Goal: Contribute content: Add original content to the website for others to see

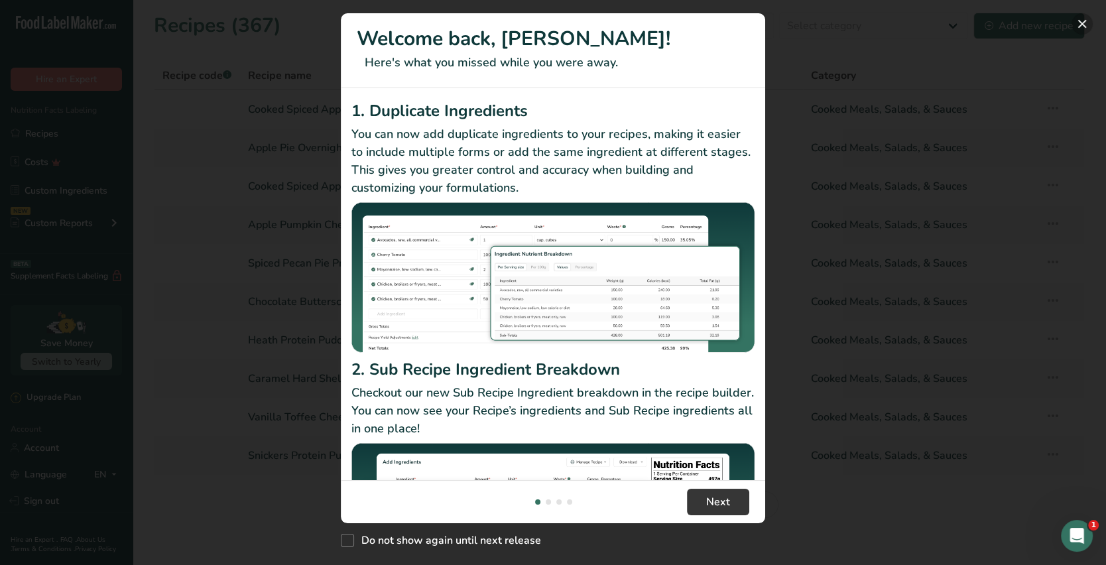
click at [1083, 24] on button "New Features" at bounding box center [1081, 23] width 21 height 21
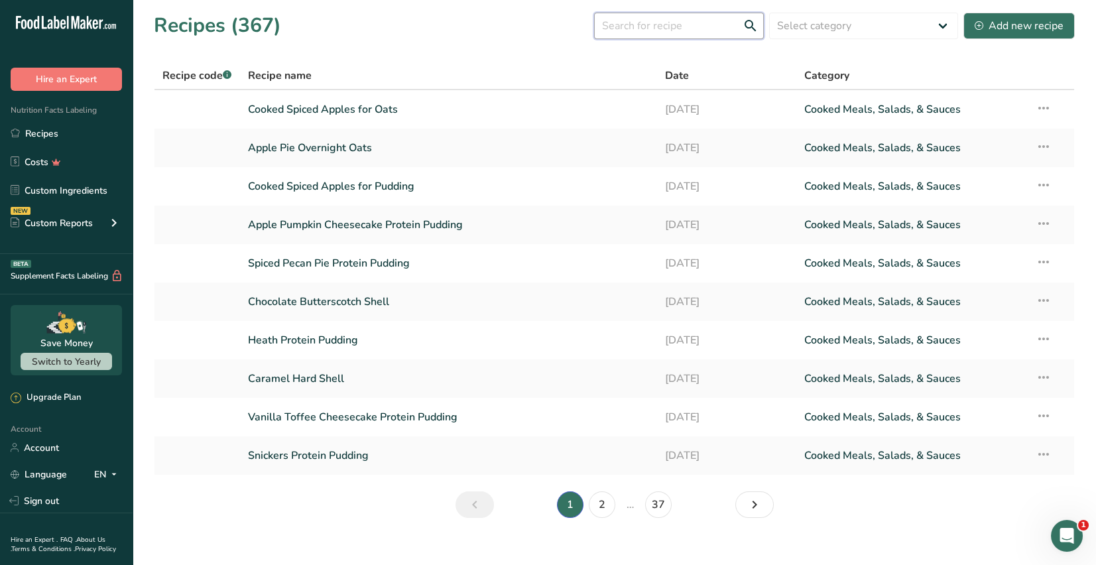
drag, startPoint x: 630, startPoint y: 30, endPoint x: 637, endPoint y: 22, distance: 11.3
click at [633, 24] on input "text" at bounding box center [679, 26] width 170 height 27
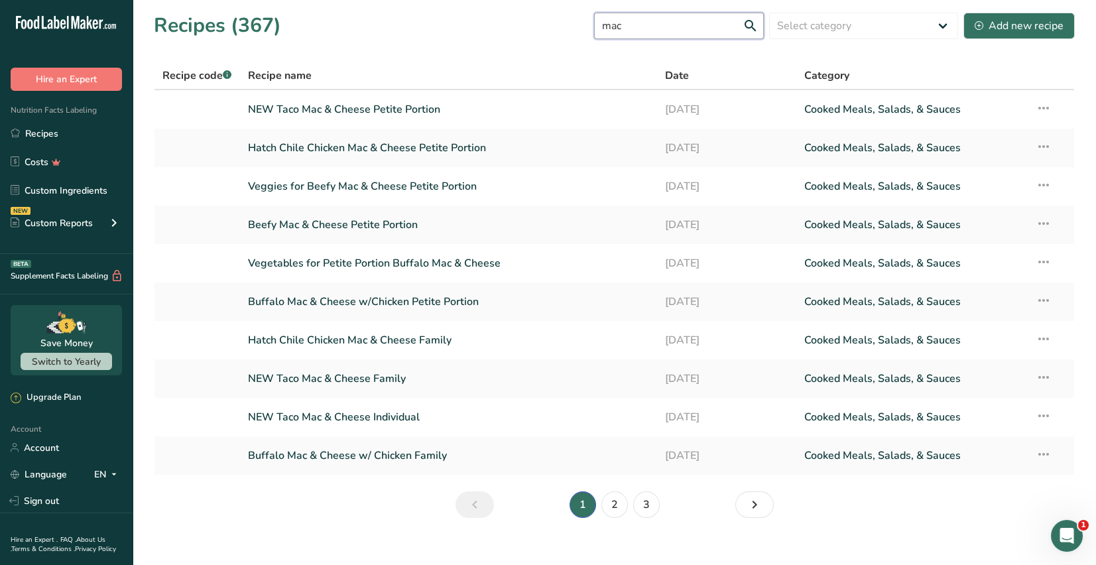
type input "mac"
click at [609, 506] on link "2" at bounding box center [614, 504] width 27 height 27
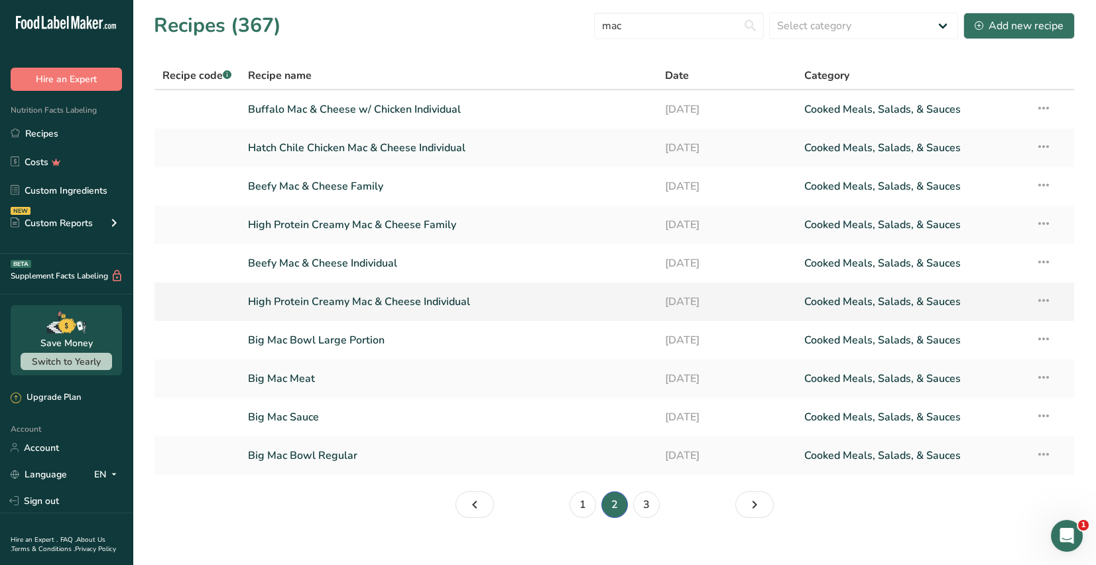
click at [441, 304] on link "High Protein Creamy Mac & Cheese Individual" at bounding box center [448, 302] width 401 height 28
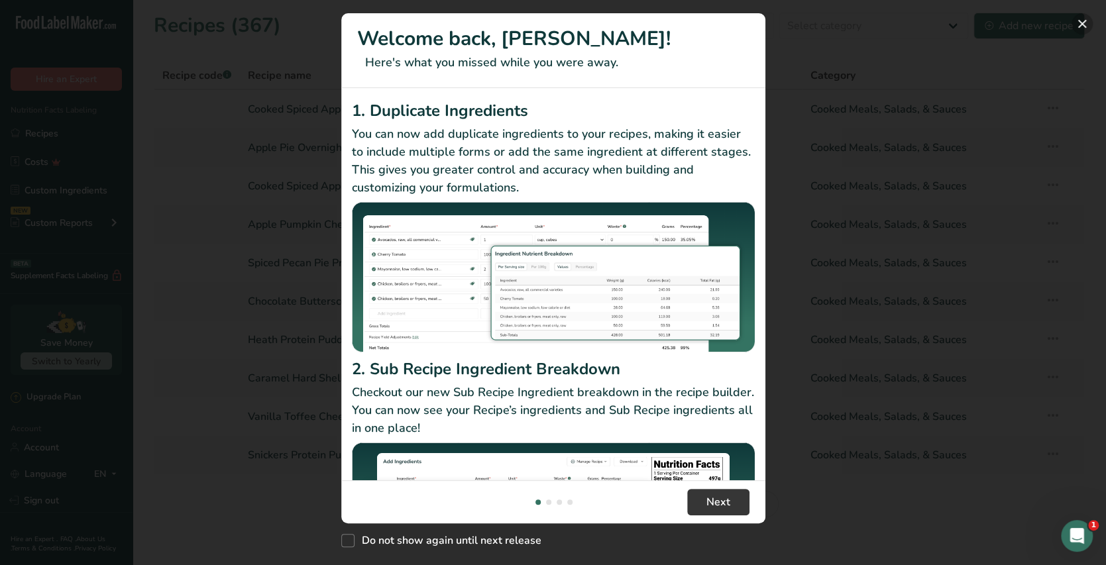
click at [1082, 25] on button "New Features" at bounding box center [1082, 23] width 21 height 21
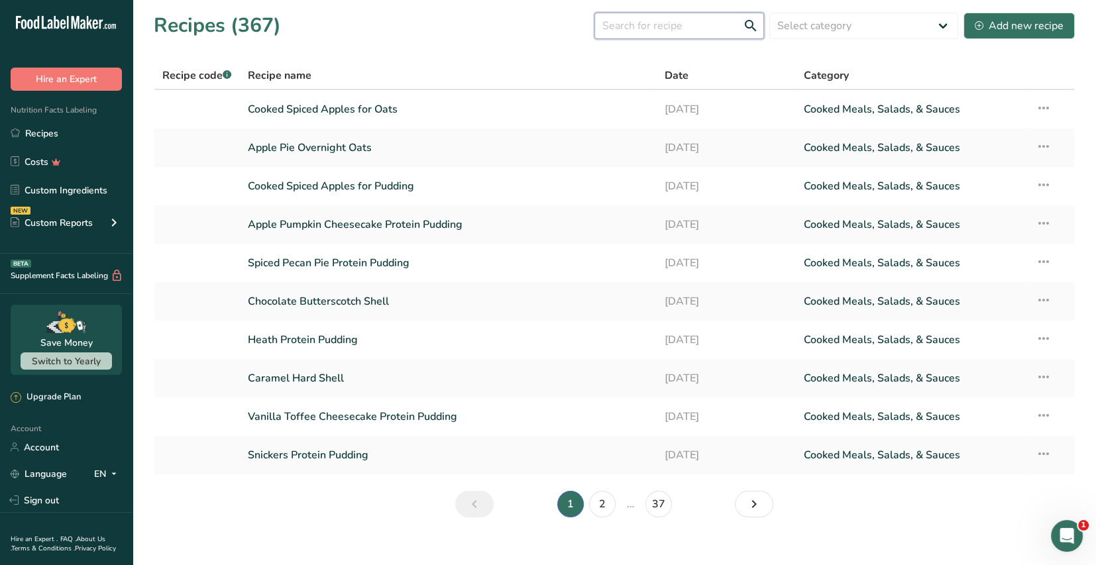
click at [658, 31] on input "text" at bounding box center [680, 26] width 170 height 27
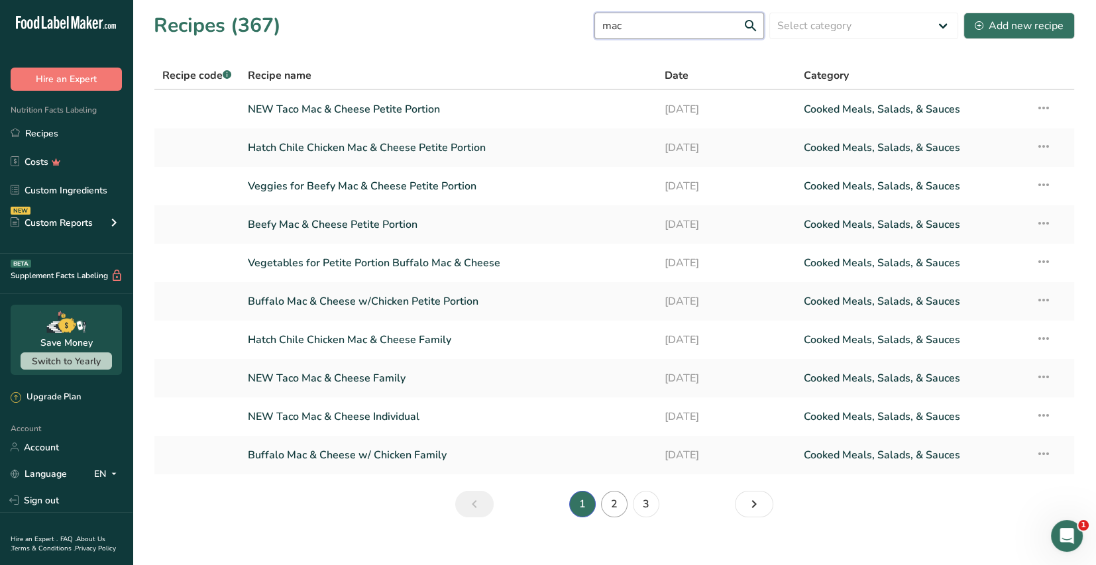
type input "mac"
click at [618, 502] on link "2" at bounding box center [614, 504] width 27 height 27
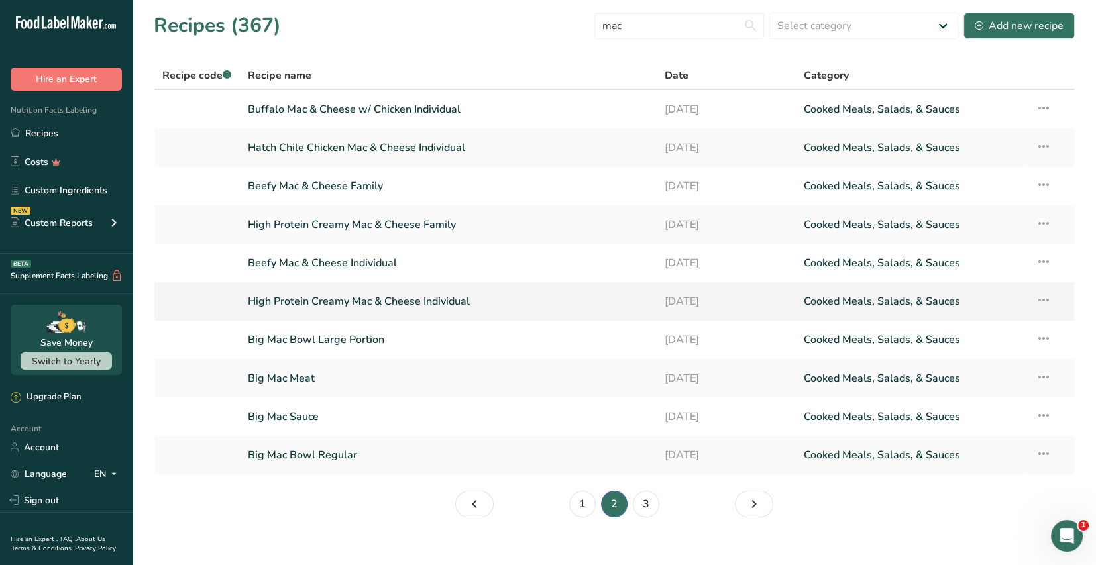
click at [1042, 298] on icon at bounding box center [1044, 300] width 16 height 24
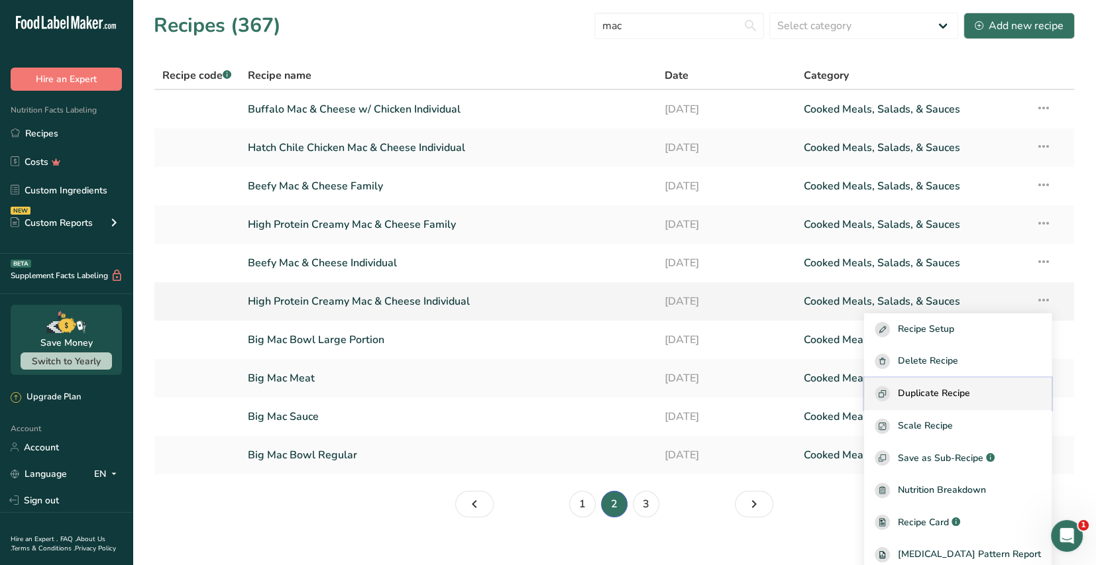
click at [970, 394] on span "Duplicate Recipe" at bounding box center [934, 393] width 72 height 15
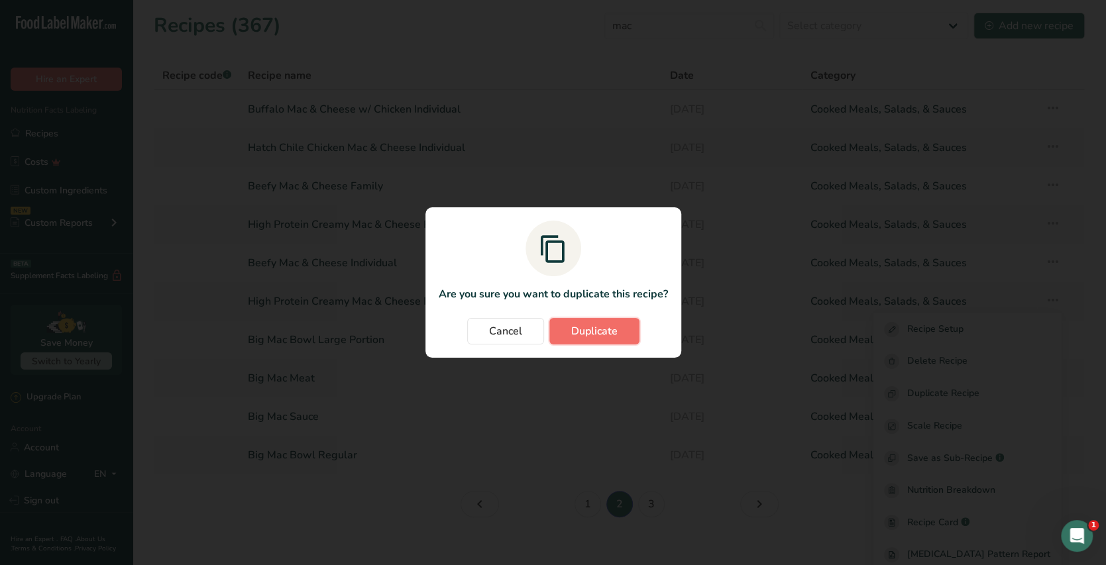
click at [612, 333] on span "Duplicate" at bounding box center [594, 331] width 46 height 16
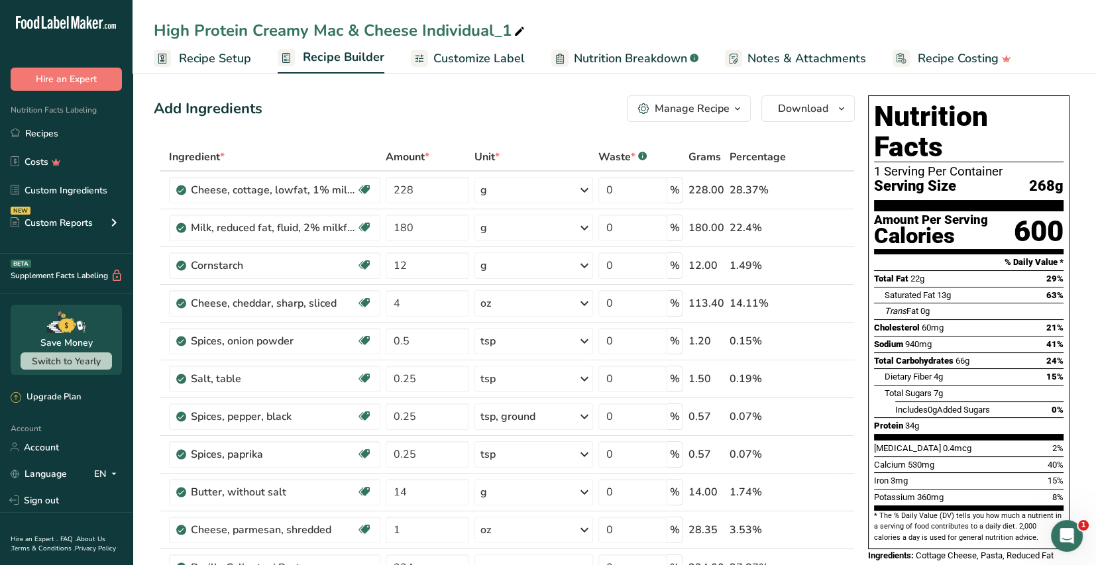
click at [514, 29] on icon at bounding box center [520, 32] width 12 height 19
drag, startPoint x: 508, startPoint y: 29, endPoint x: 129, endPoint y: 31, distance: 379.8
type input "Chicken Bacon Ranch Mac and Cheese"
drag, startPoint x: 291, startPoint y: 376, endPoint x: 300, endPoint y: 369, distance: 10.9
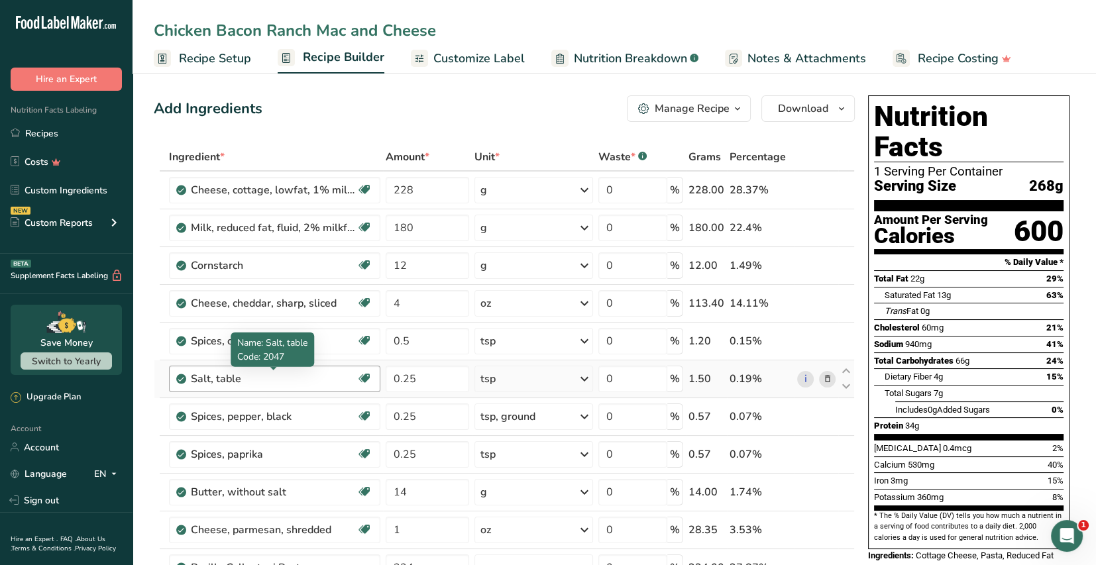
click at [291, 375] on div "Salt, table" at bounding box center [274, 379] width 166 height 16
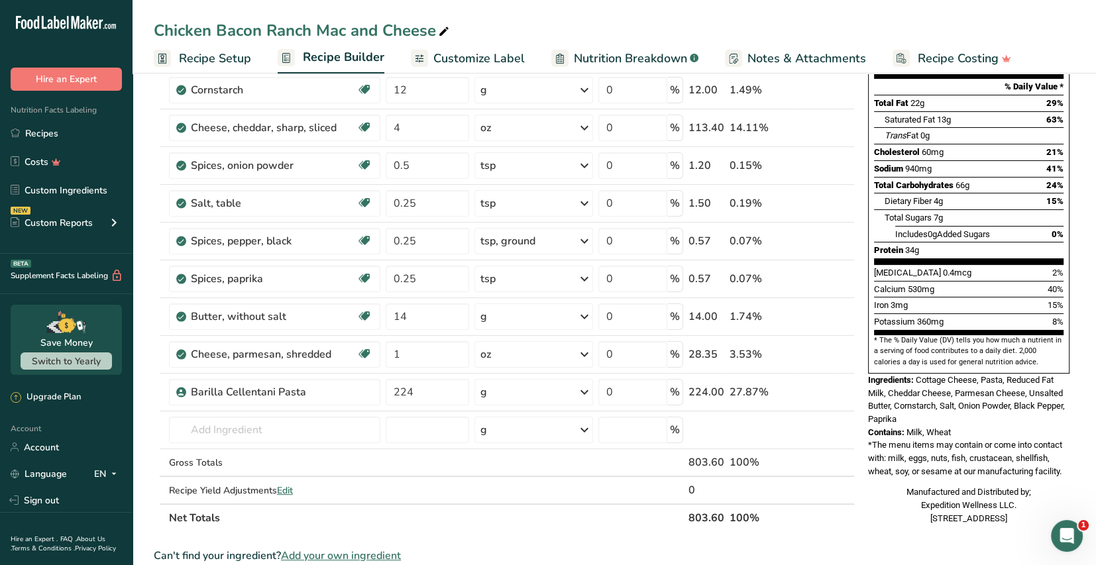
scroll to position [199, 0]
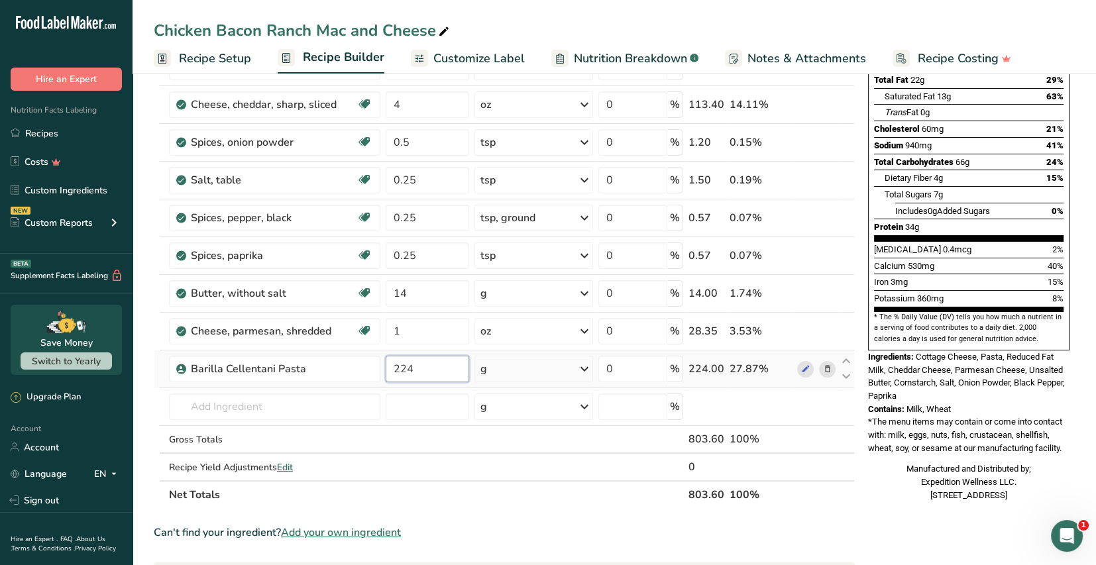
click at [436, 368] on input "224" at bounding box center [428, 369] width 84 height 27
type input "2"
type input "8"
click at [590, 365] on div "Ingredient * Amount * Unit * Waste * .a-a{fill:#347362;}.b-a{fill:#fff;} Grams …" at bounding box center [504, 226] width 701 height 565
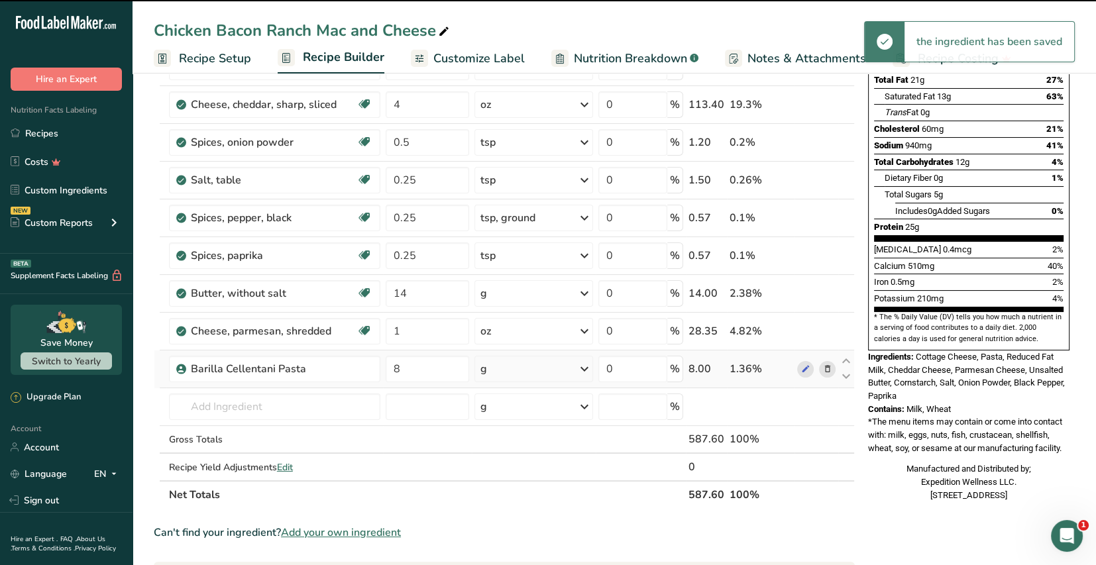
click at [584, 369] on icon at bounding box center [585, 369] width 16 height 24
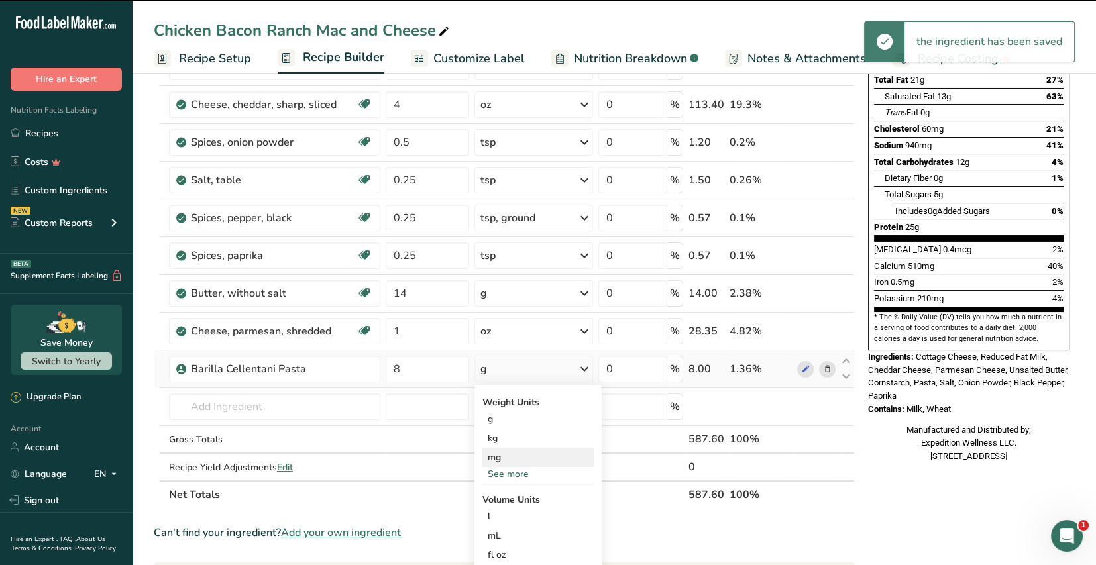
click at [518, 464] on div "mg" at bounding box center [538, 457] width 111 height 19
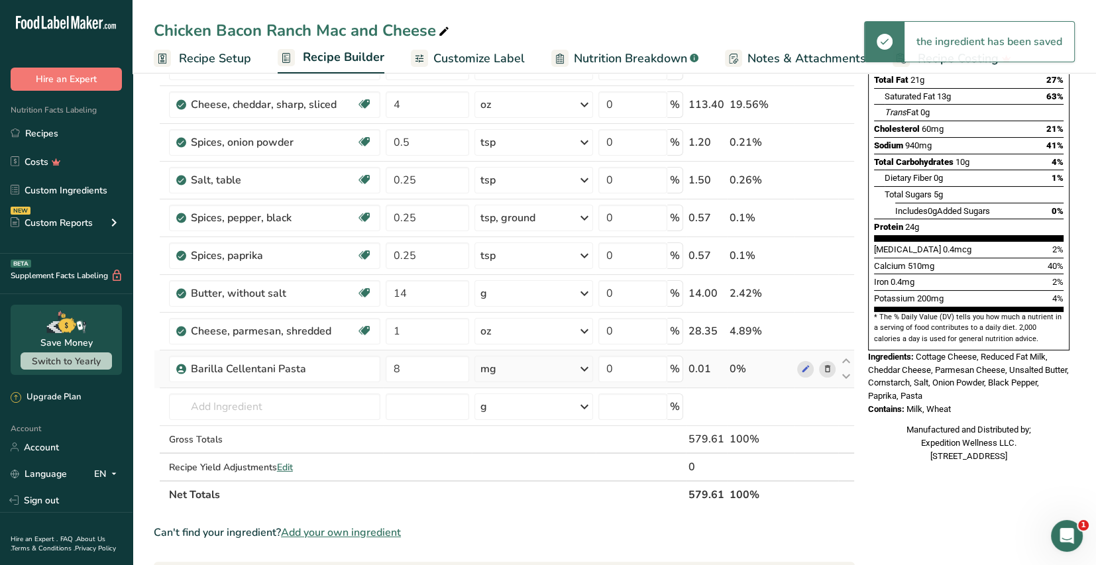
click at [587, 369] on icon at bounding box center [585, 369] width 16 height 24
click at [522, 471] on div "See more" at bounding box center [538, 474] width 111 height 14
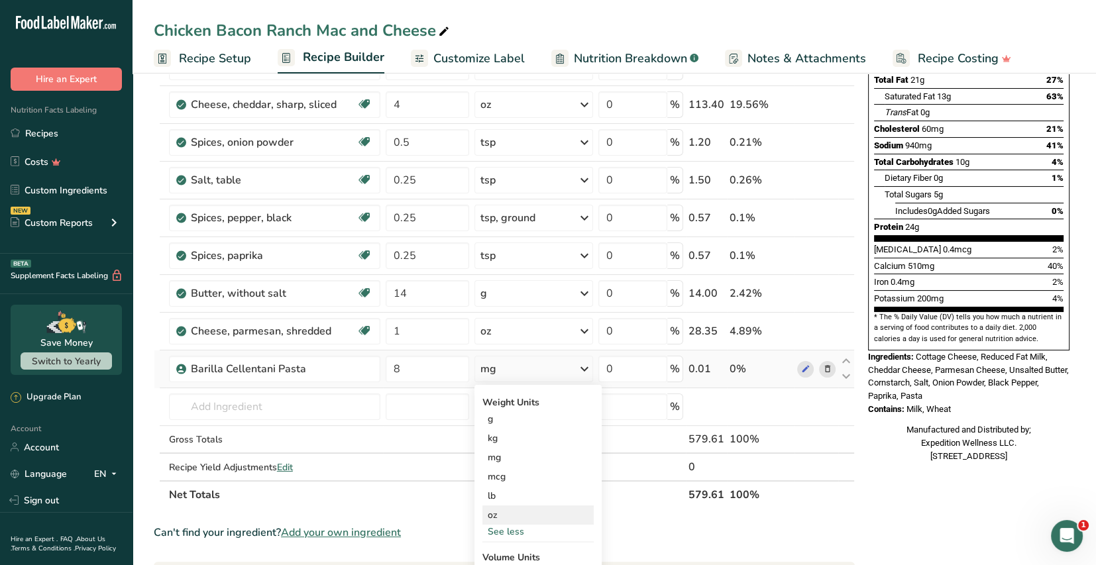
click at [495, 514] on div "oz" at bounding box center [538, 515] width 111 height 19
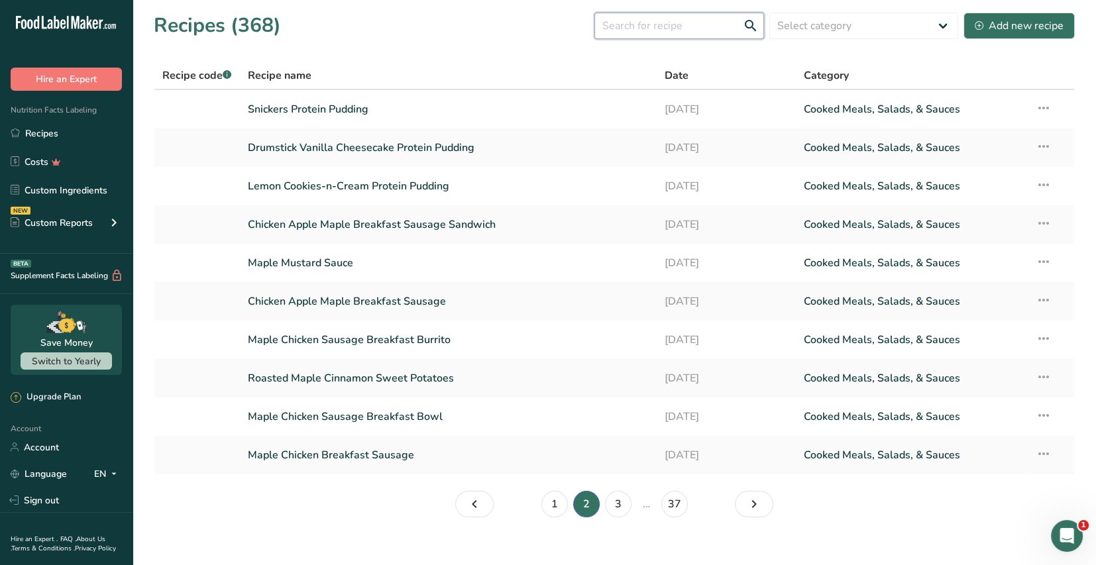
click at [624, 23] on input "text" at bounding box center [680, 26] width 170 height 27
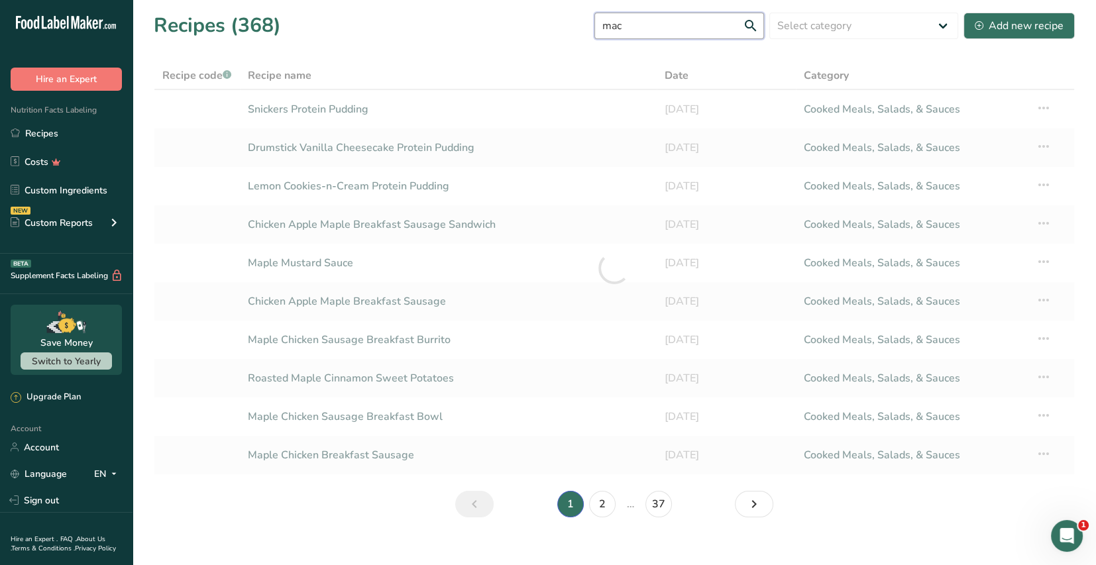
type input "mac"
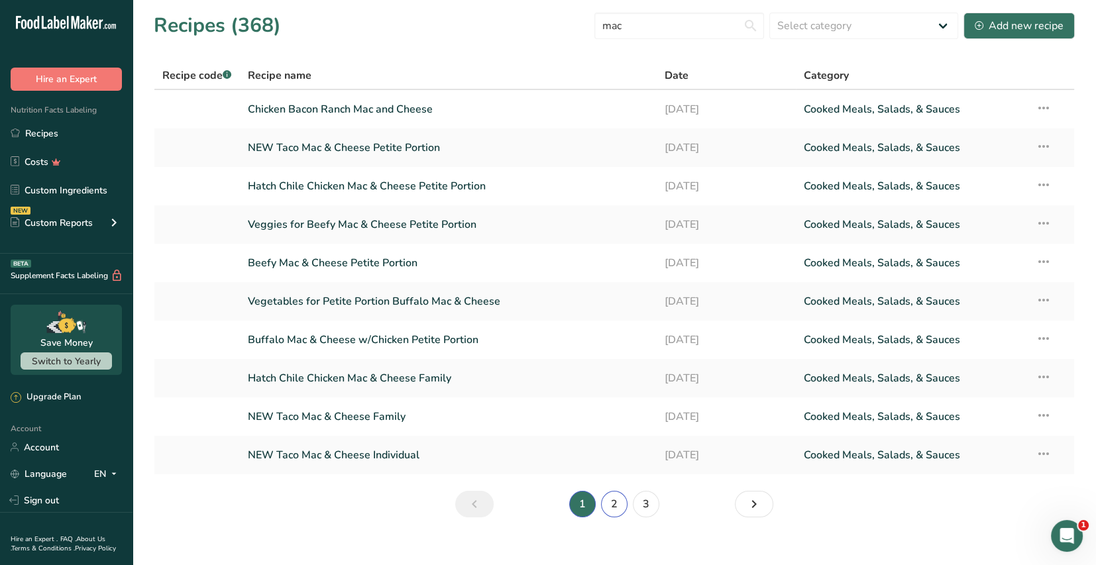
click at [611, 506] on link "2" at bounding box center [614, 504] width 27 height 27
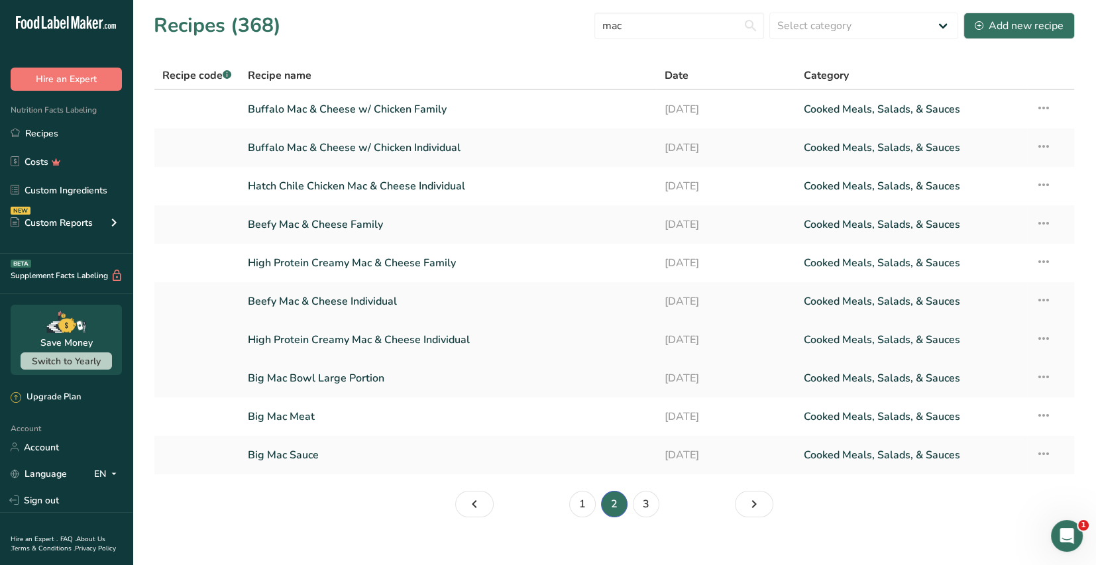
click at [455, 345] on link "High Protein Creamy Mac & Cheese Individual" at bounding box center [449, 340] width 402 height 28
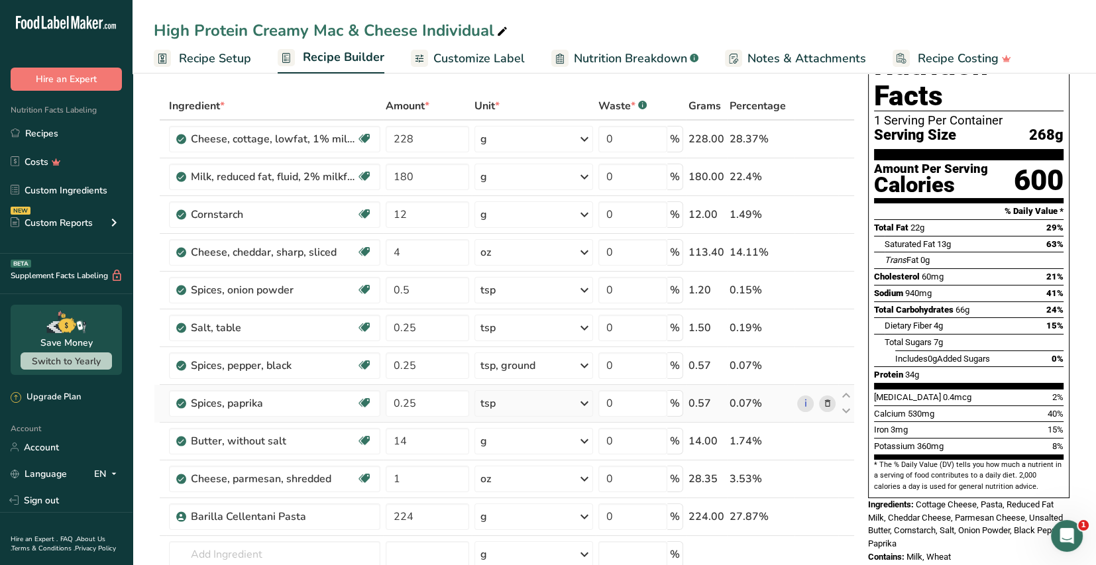
scroll to position [132, 0]
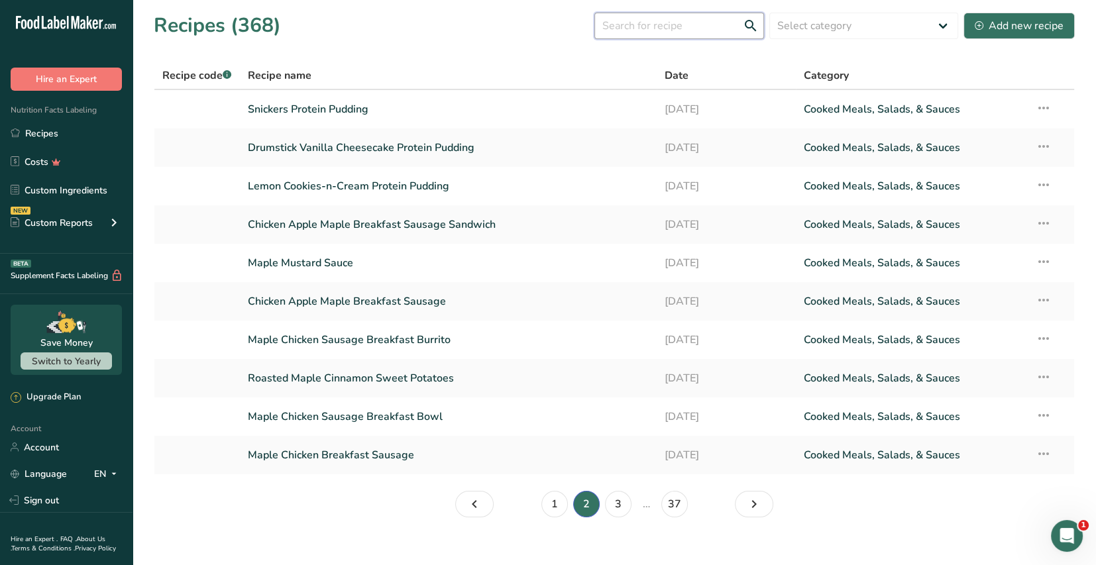
click at [623, 30] on input "text" at bounding box center [680, 26] width 170 height 27
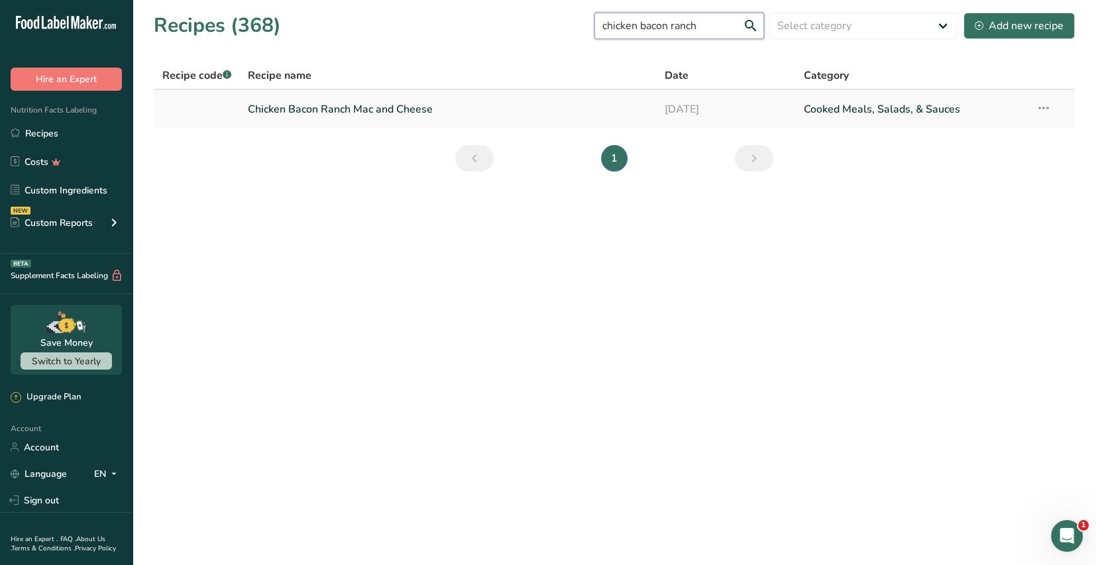
type input "chicken bacon ranch"
click at [375, 110] on link "Chicken Bacon Ranch Mac and Cheese" at bounding box center [449, 109] width 402 height 28
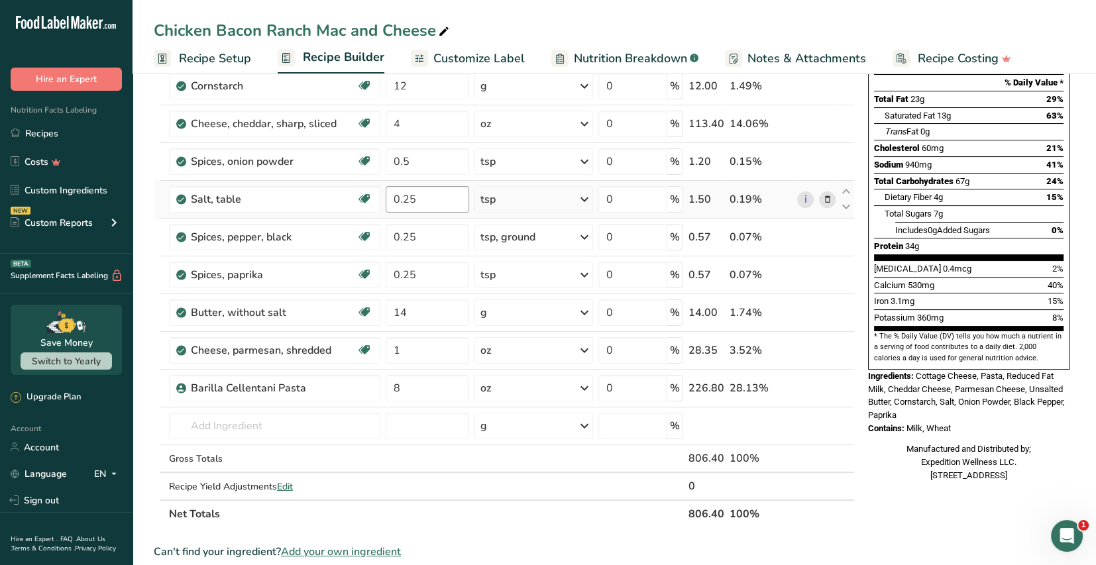
scroll to position [331, 0]
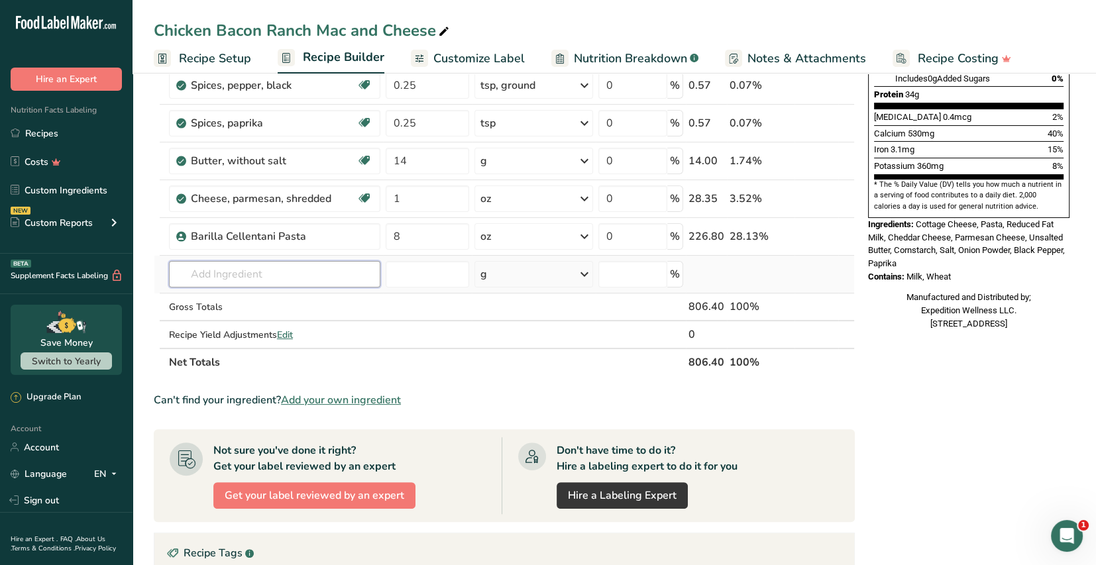
drag, startPoint x: 239, startPoint y: 277, endPoint x: 253, endPoint y: 274, distance: 13.5
click at [242, 272] on input "text" at bounding box center [274, 274] width 211 height 27
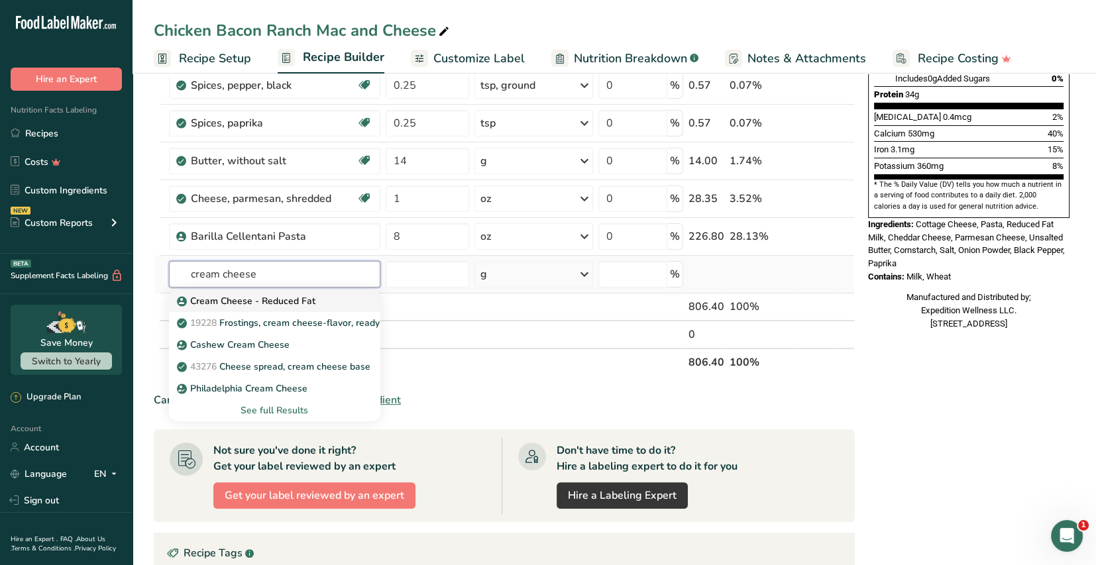
type input "cream cheese"
click at [298, 305] on p "Cream Cheese - Reduced Fat" at bounding box center [248, 301] width 136 height 14
type input "Cream Cheese - Reduced Fat"
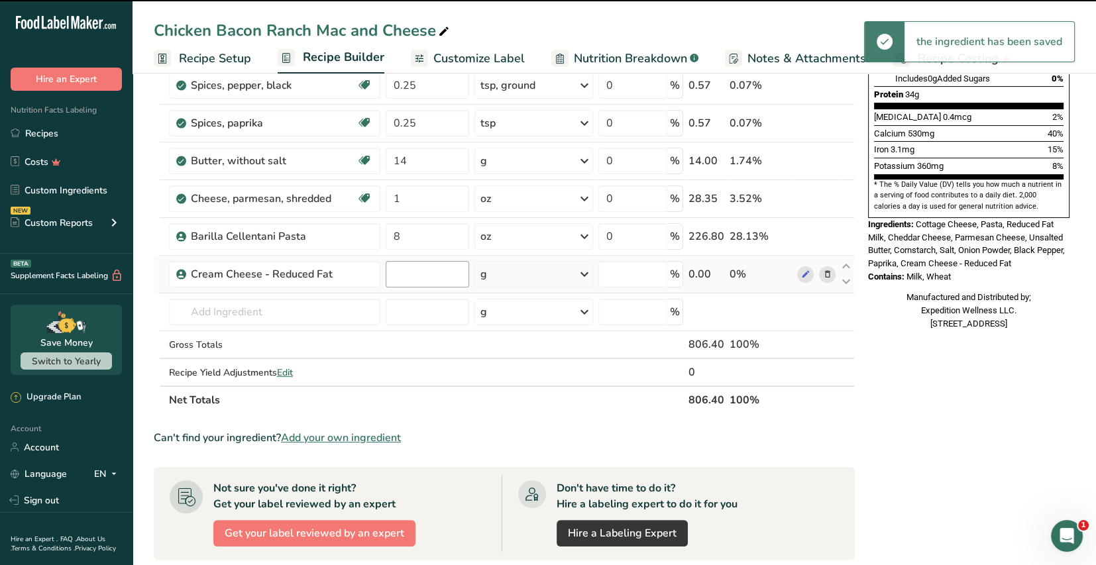
type input "0"
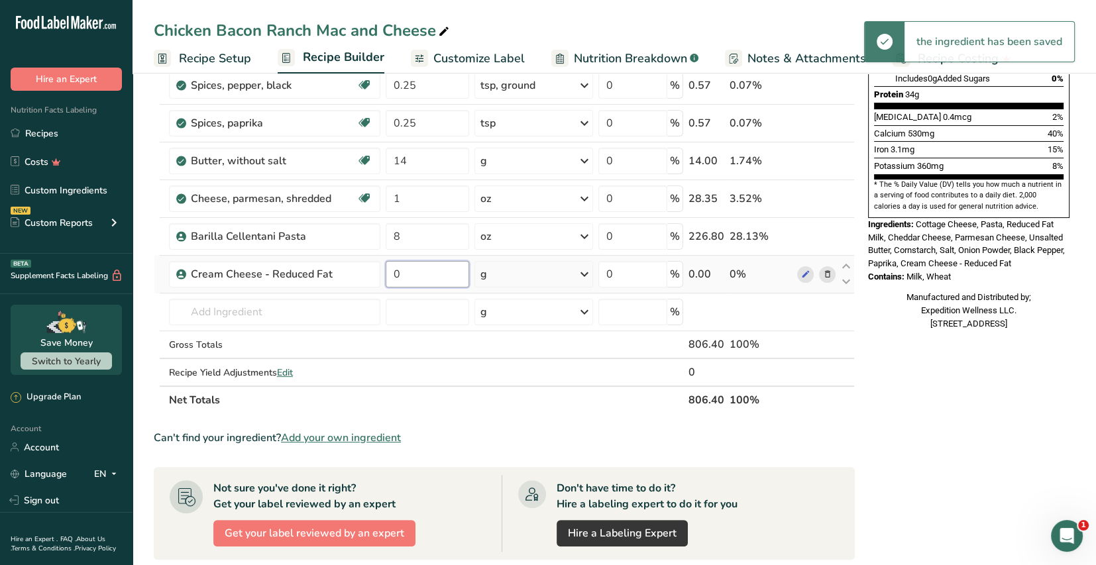
click at [404, 273] on input "0" at bounding box center [428, 274] width 84 height 27
type input "4"
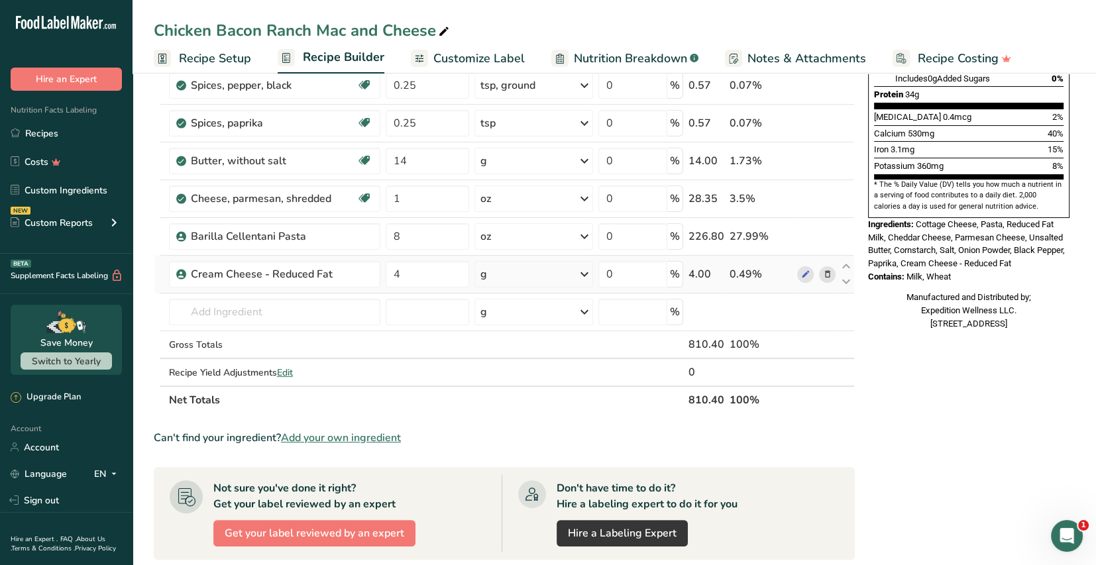
click at [587, 270] on div "Ingredient * Amount * Unit * Waste * .a-a{fill:#347362;}.b-a{fill:#fff;} Grams …" at bounding box center [504, 113] width 701 height 603
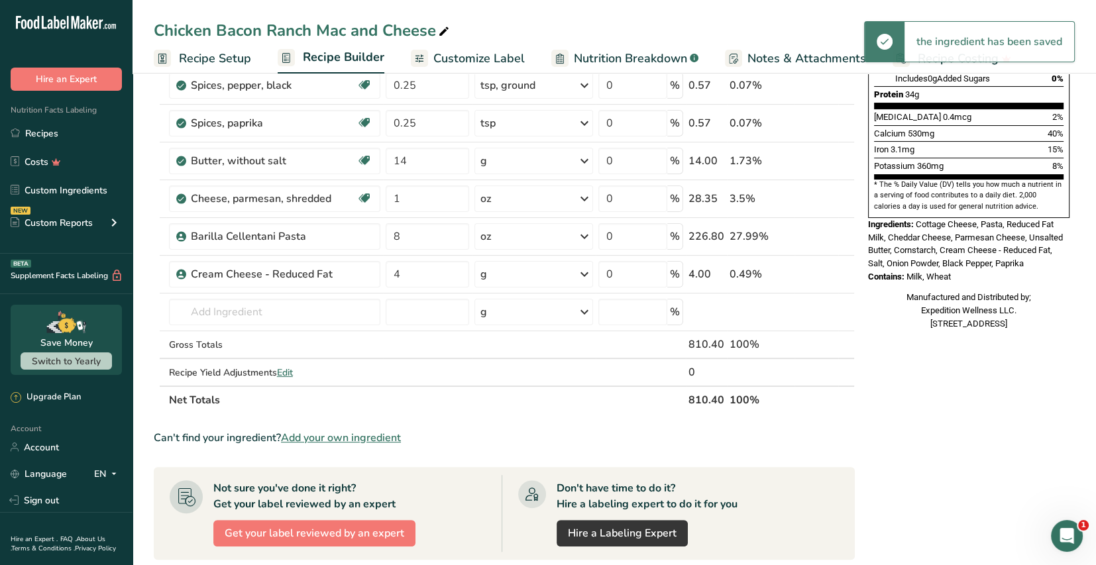
click at [584, 273] on icon at bounding box center [585, 274] width 16 height 24
click at [517, 382] on div "See more" at bounding box center [538, 380] width 111 height 14
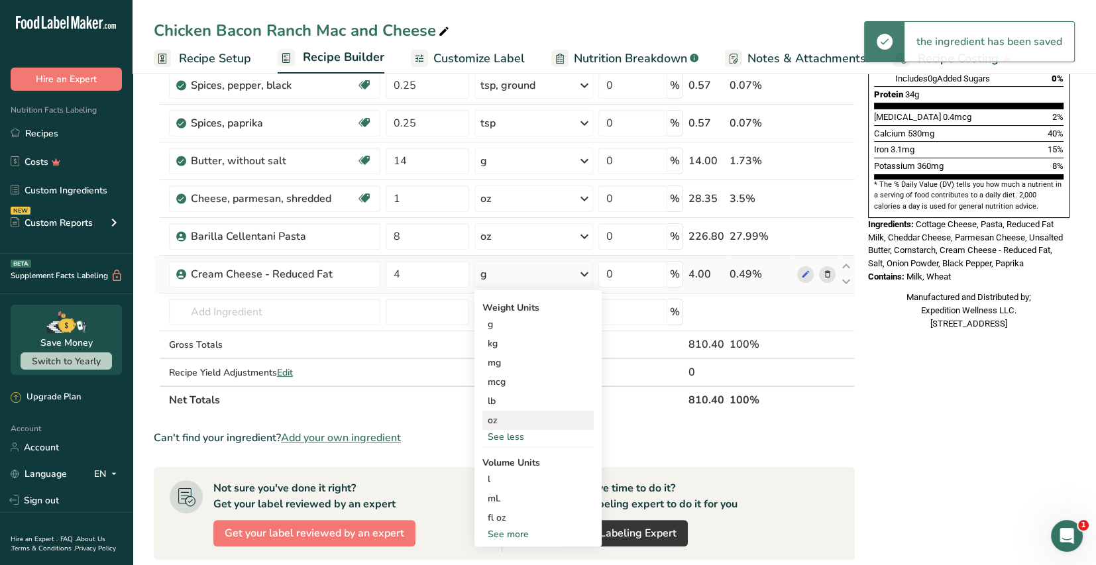
drag, startPoint x: 495, startPoint y: 420, endPoint x: 498, endPoint y: 412, distance: 8.0
click at [495, 418] on div "oz" at bounding box center [538, 420] width 111 height 19
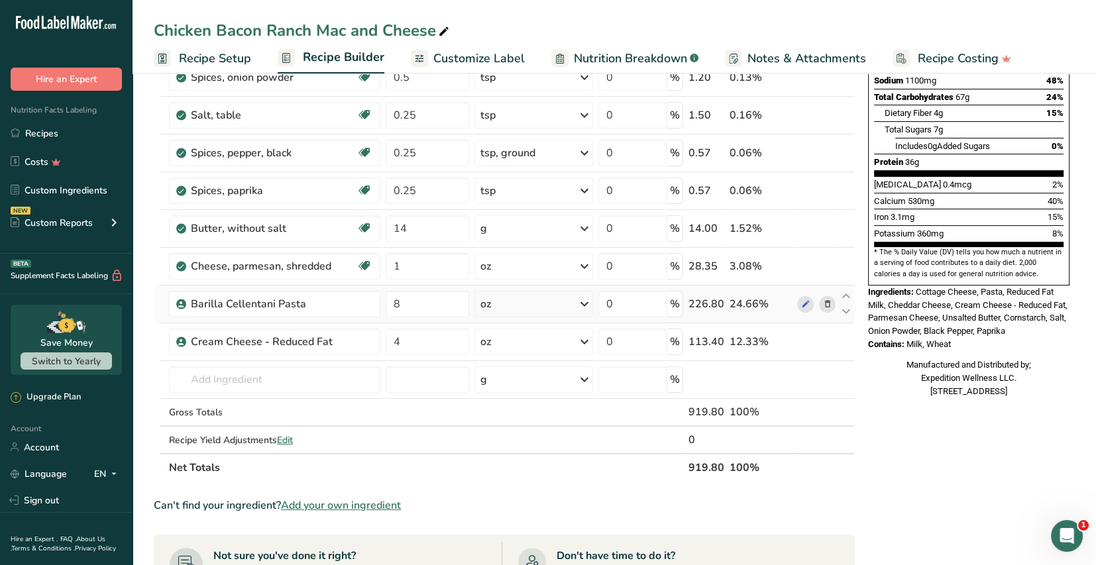
scroll to position [264, 0]
click at [202, 374] on input "text" at bounding box center [274, 379] width 211 height 27
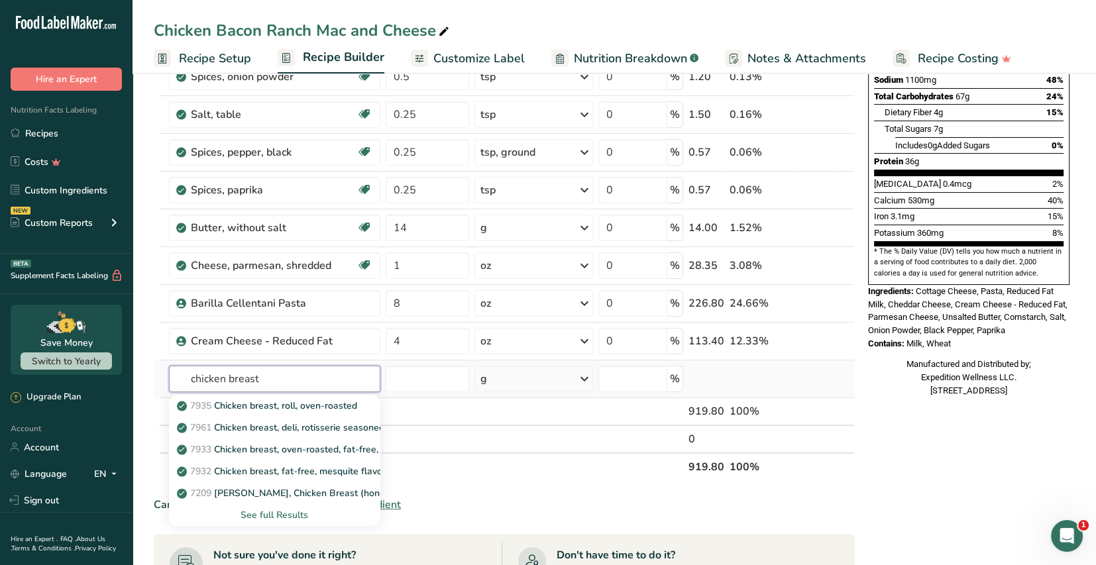
type input "chicken breast"
click at [288, 514] on div "See full Results" at bounding box center [275, 515] width 190 height 14
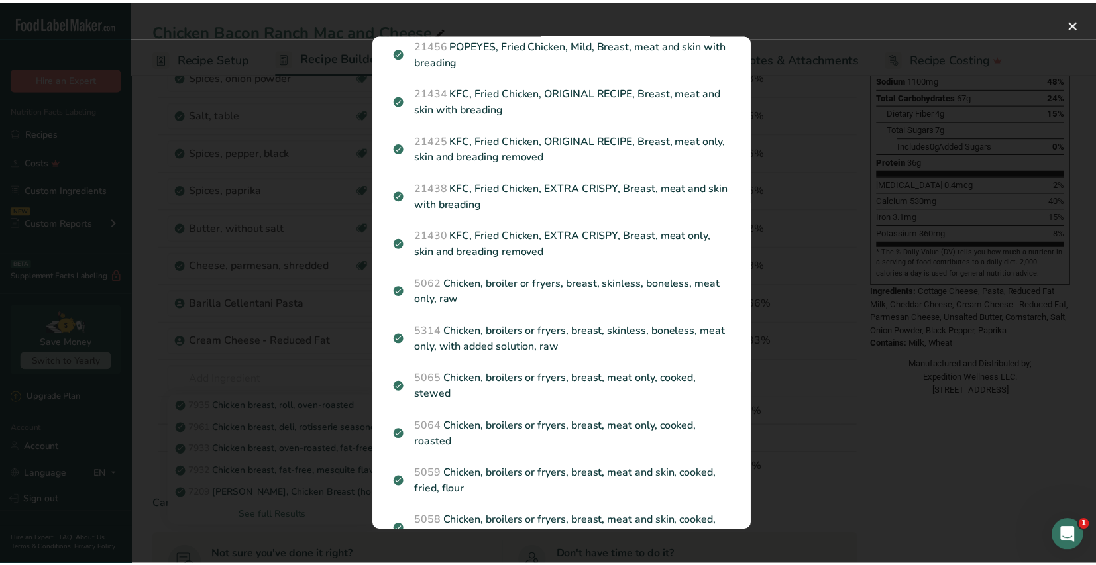
scroll to position [728, 0]
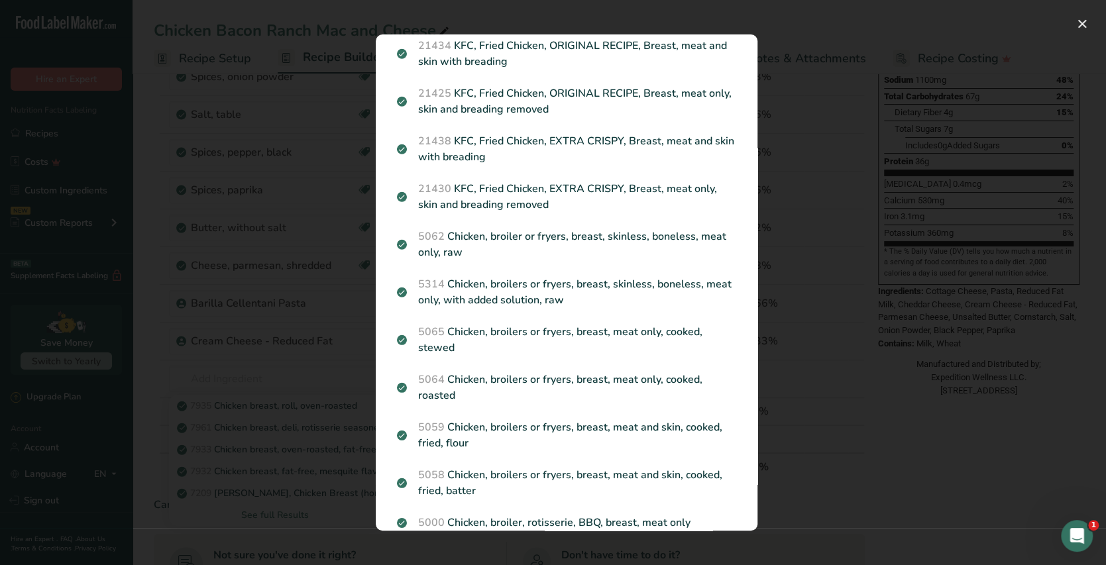
click at [581, 396] on p "5064 Chicken, broilers or fryers, breast, meat only, cooked, roasted" at bounding box center [566, 388] width 339 height 32
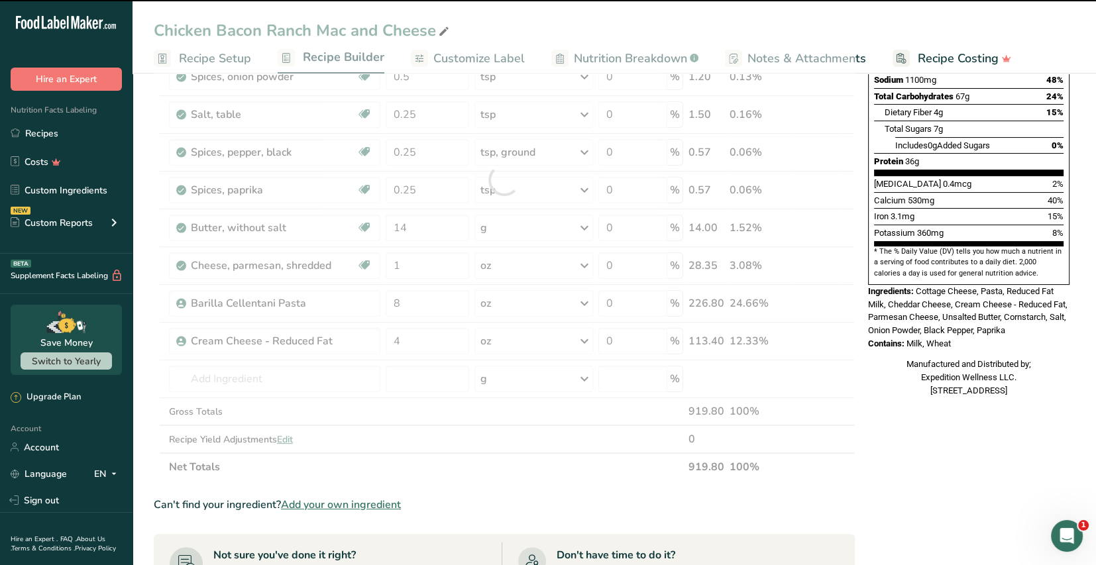
type input "0"
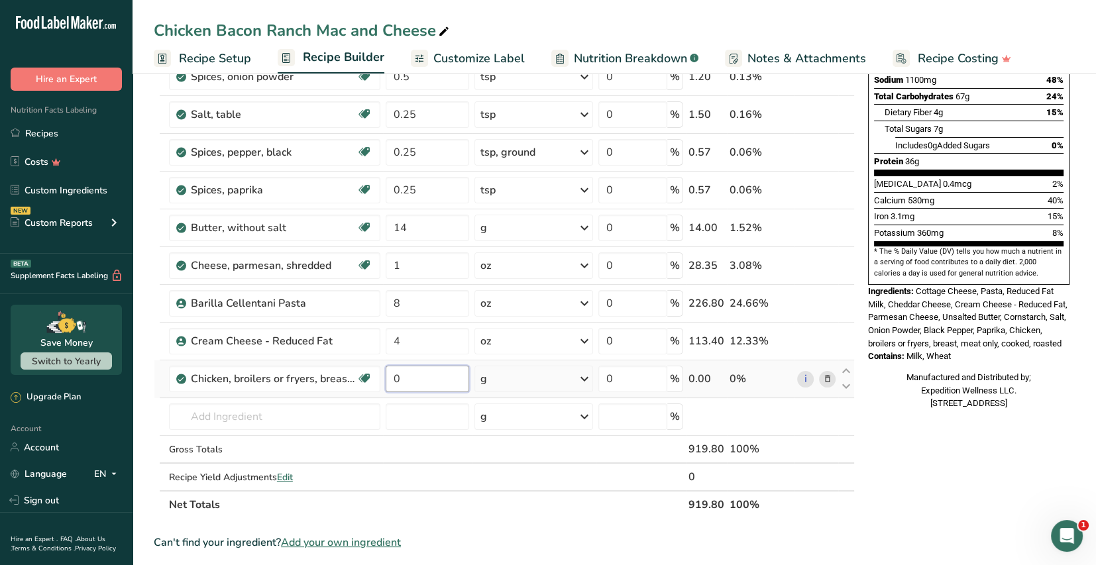
click at [404, 378] on input "0" at bounding box center [428, 379] width 84 height 27
type input "9"
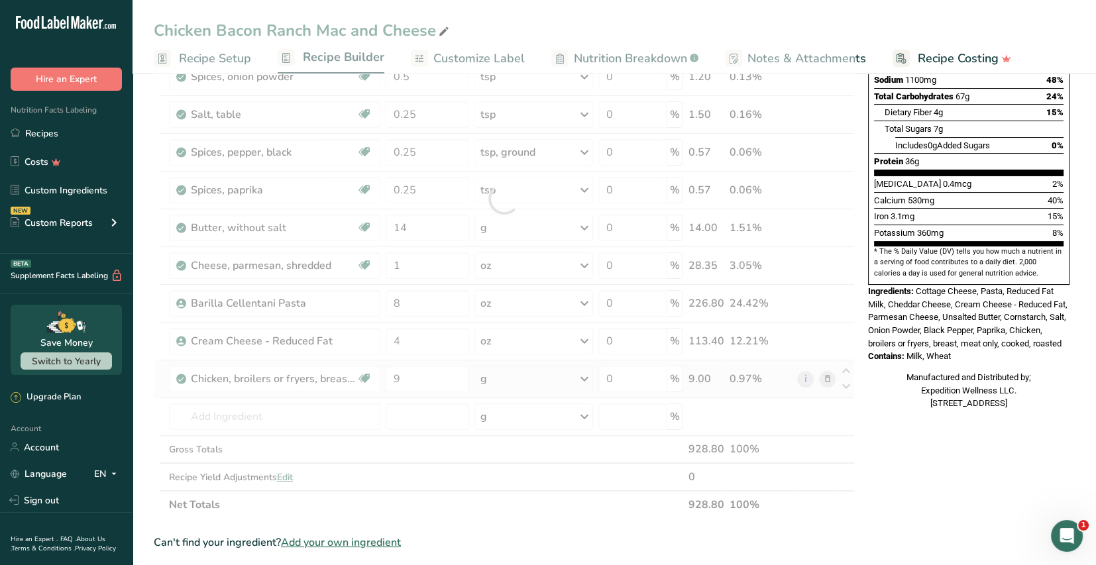
click at [589, 375] on div "Ingredient * Amount * Unit * Waste * .a-a{fill:#347362;}.b-a{fill:#fff;} Grams …" at bounding box center [504, 199] width 701 height 640
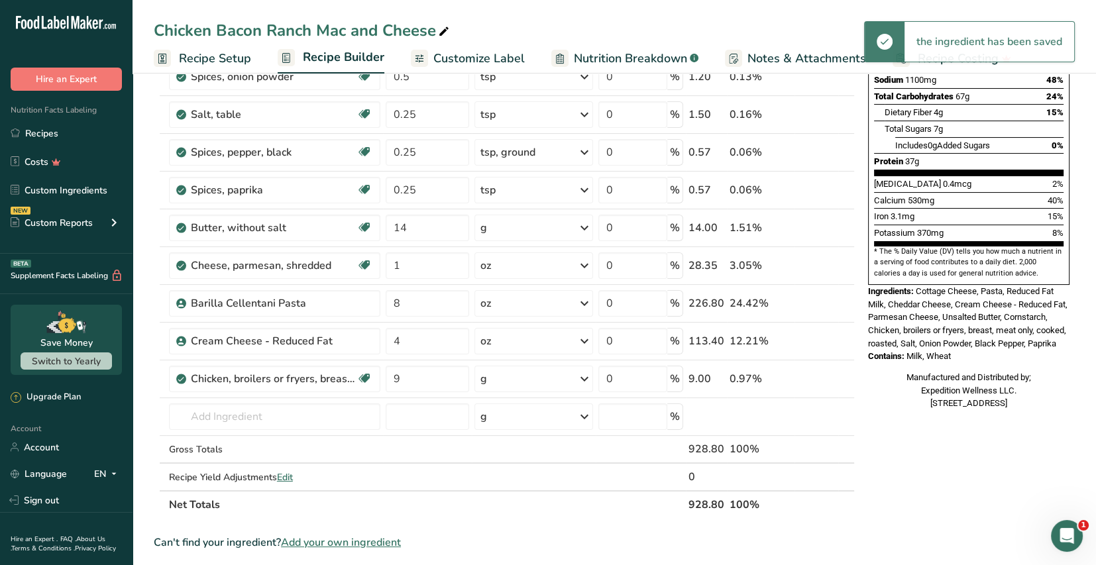
click at [585, 378] on icon at bounding box center [585, 379] width 16 height 24
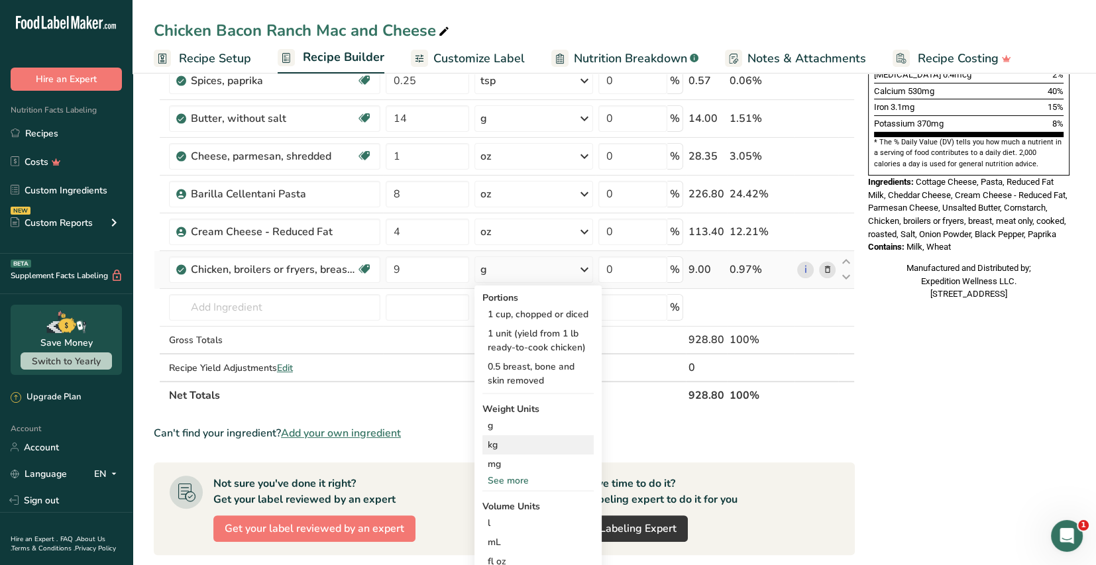
scroll to position [398, 0]
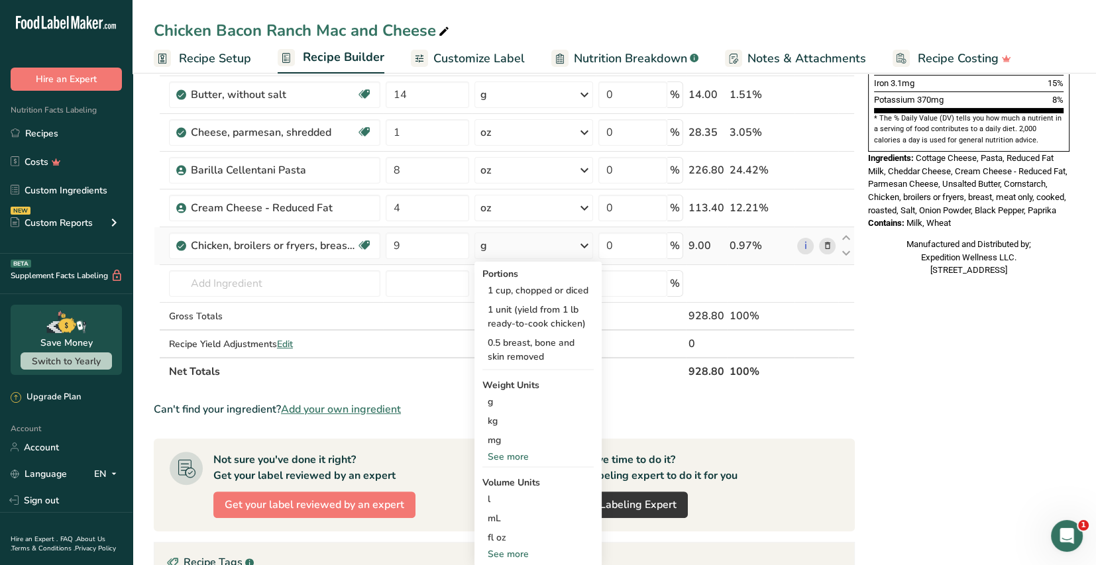
click at [518, 461] on div "See more" at bounding box center [538, 457] width 111 height 14
click at [501, 498] on div "oz" at bounding box center [538, 498] width 111 height 19
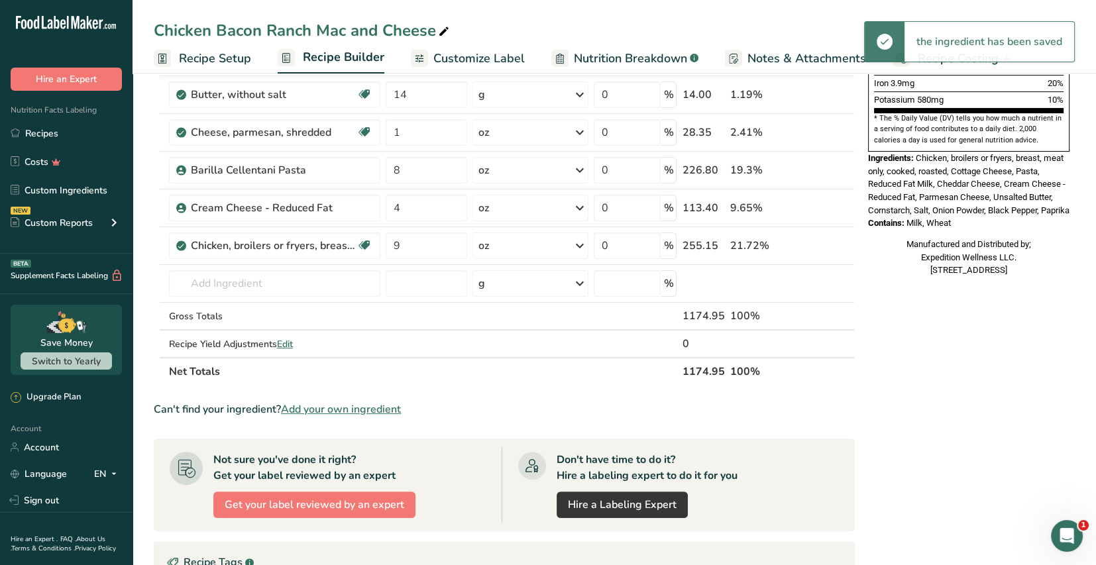
scroll to position [132, 0]
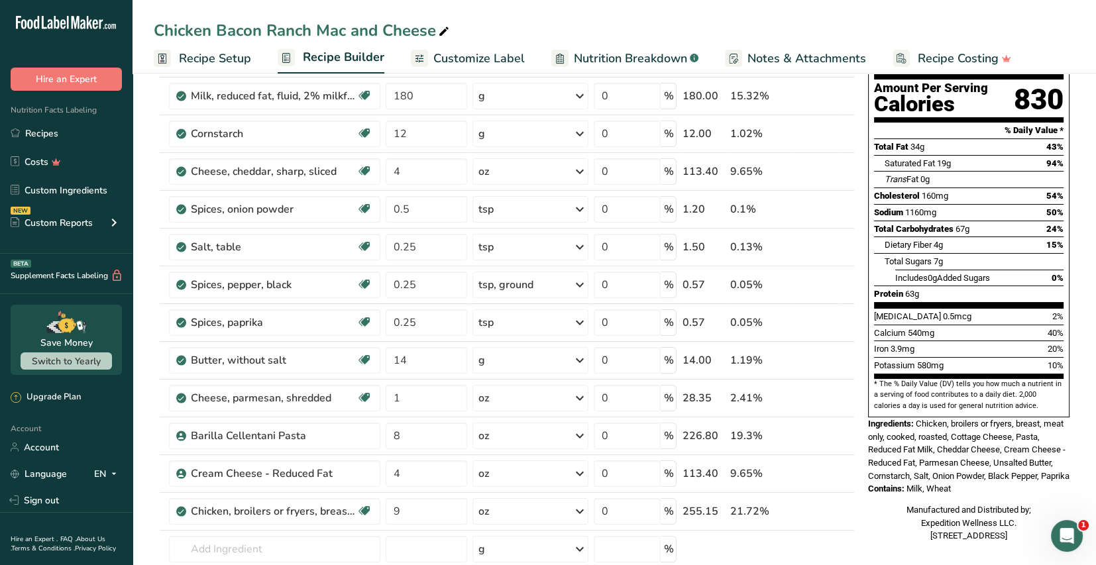
click at [233, 57] on span "Recipe Setup" at bounding box center [215, 59] width 72 height 18
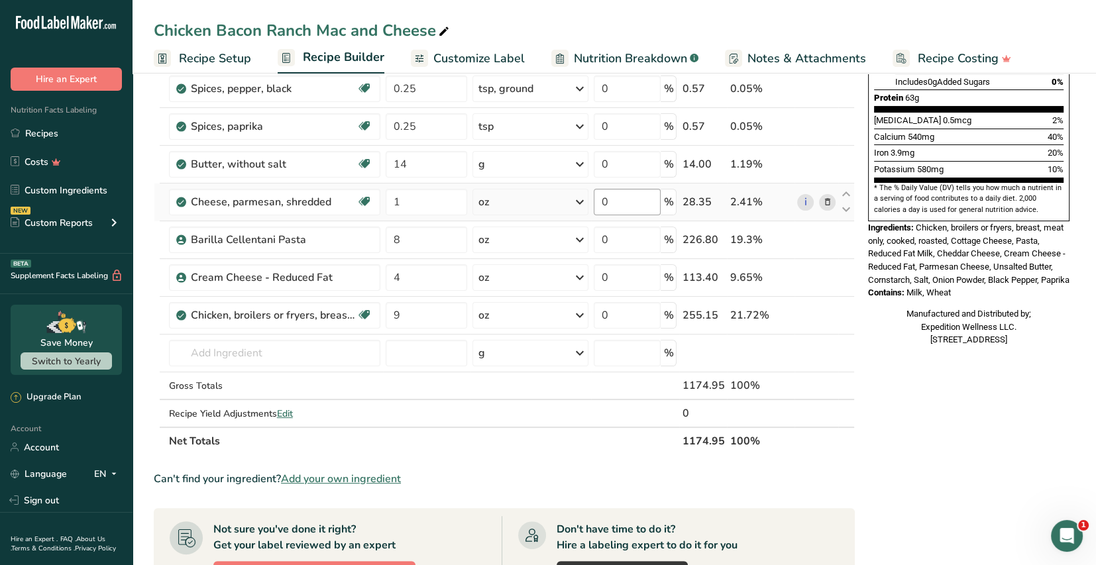
scroll to position [331, 0]
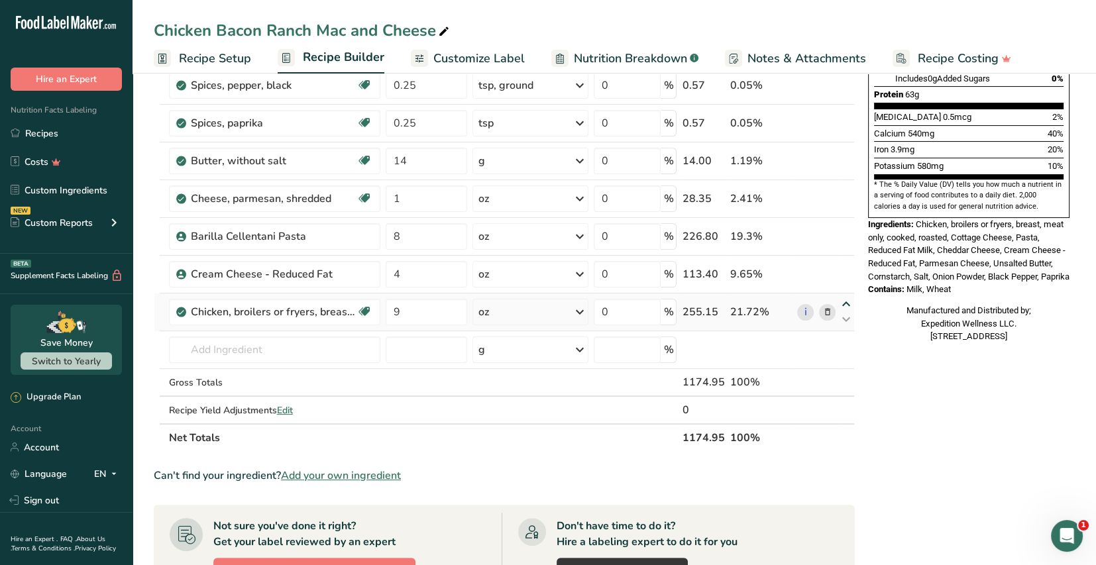
click at [846, 301] on icon at bounding box center [846, 305] width 16 height 10
type input "9"
type input "4"
click at [846, 264] on icon at bounding box center [846, 267] width 16 height 10
type input "9"
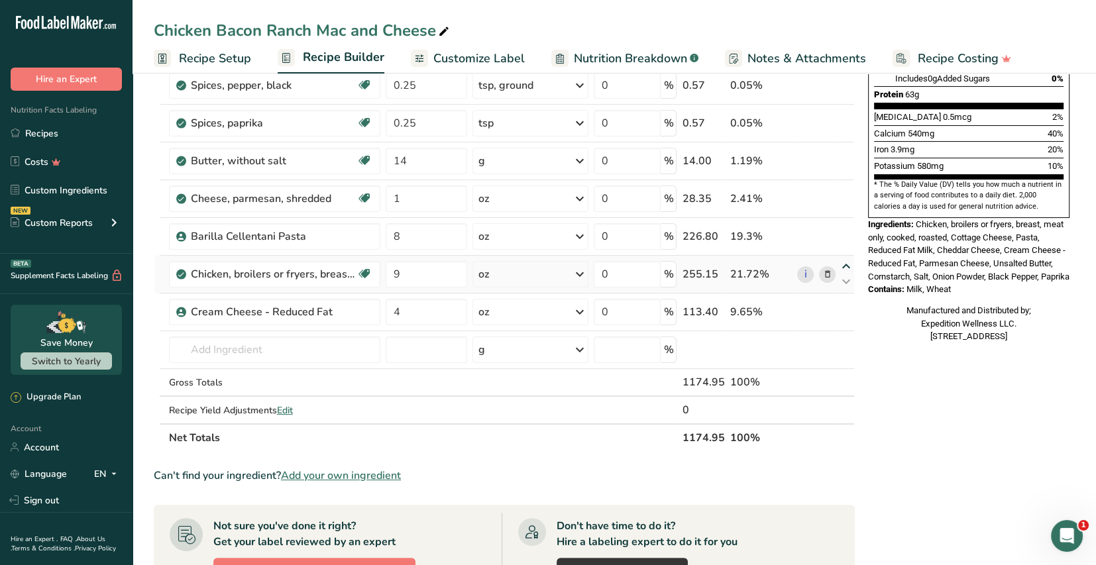
type input "8"
click at [847, 227] on icon at bounding box center [846, 229] width 16 height 10
type input "9"
type input "1"
click at [845, 187] on icon at bounding box center [846, 191] width 16 height 10
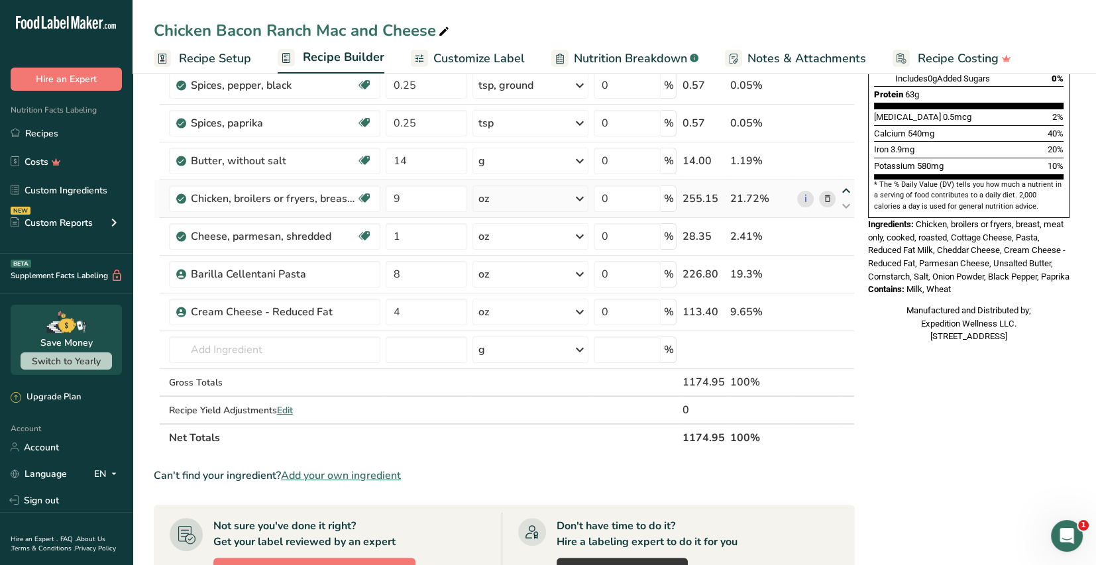
type input "9"
type input "14"
click at [846, 154] on icon at bounding box center [846, 153] width 16 height 10
type input "9"
type input "0.25"
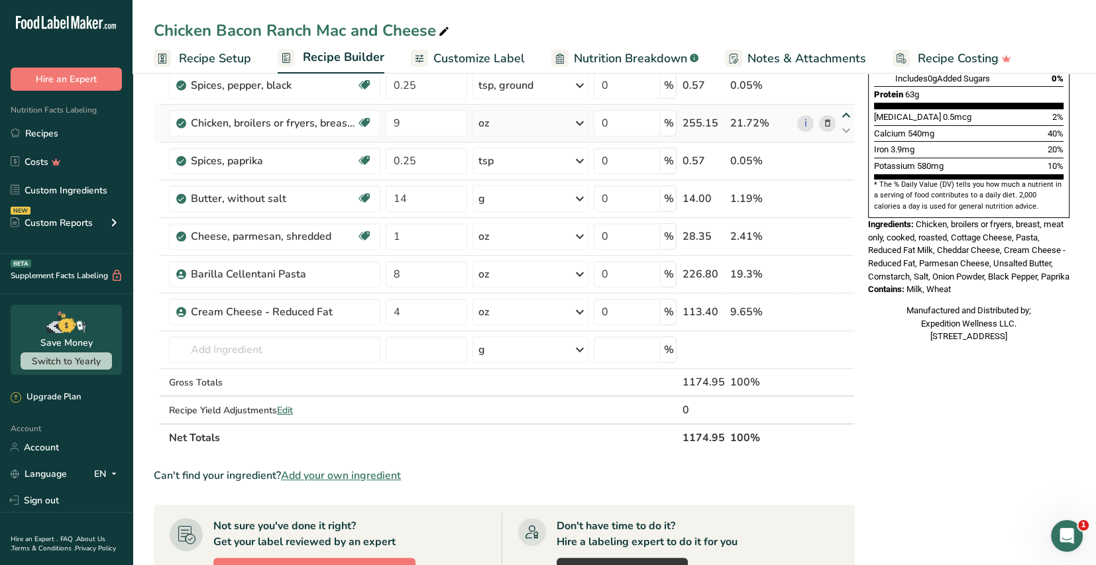
click at [844, 115] on icon at bounding box center [846, 116] width 16 height 10
type input "9"
type input "0.25"
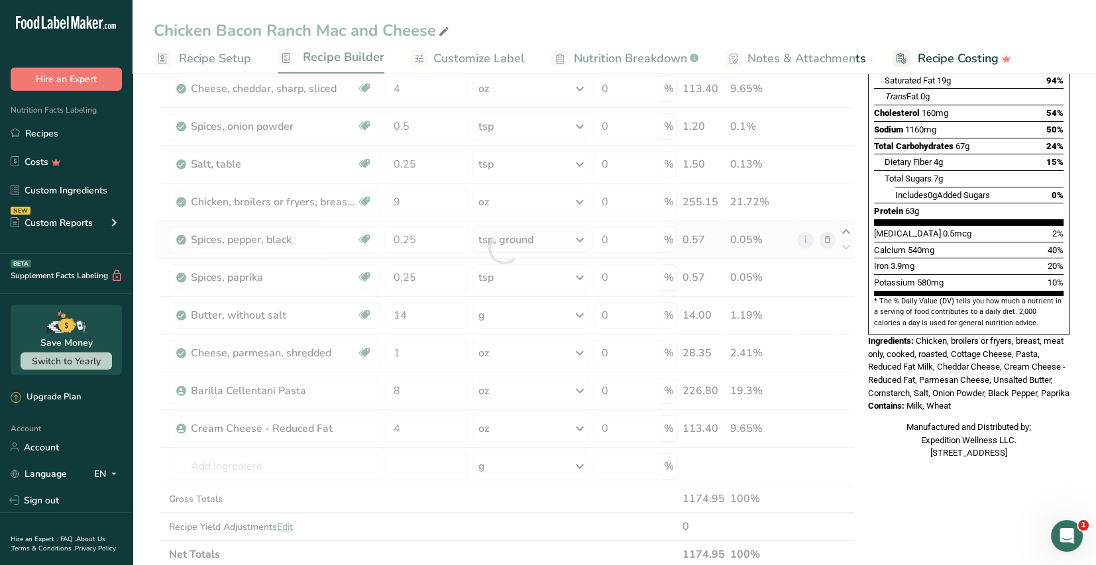
scroll to position [199, 0]
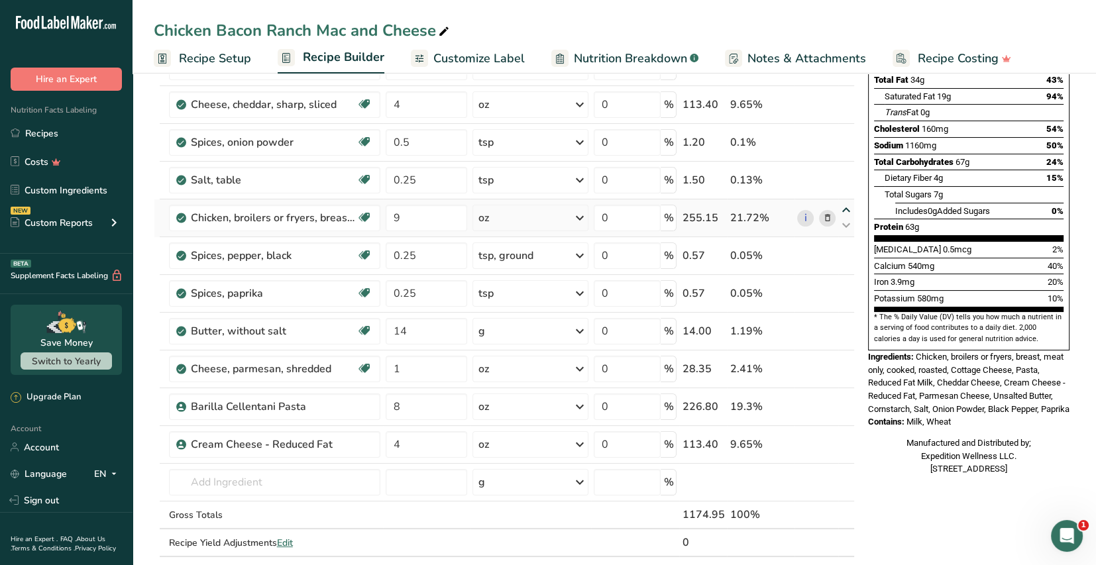
click at [846, 207] on icon at bounding box center [846, 210] width 16 height 10
type input "9"
type input "0.25"
click at [845, 170] on icon at bounding box center [846, 173] width 16 height 10
type input "9"
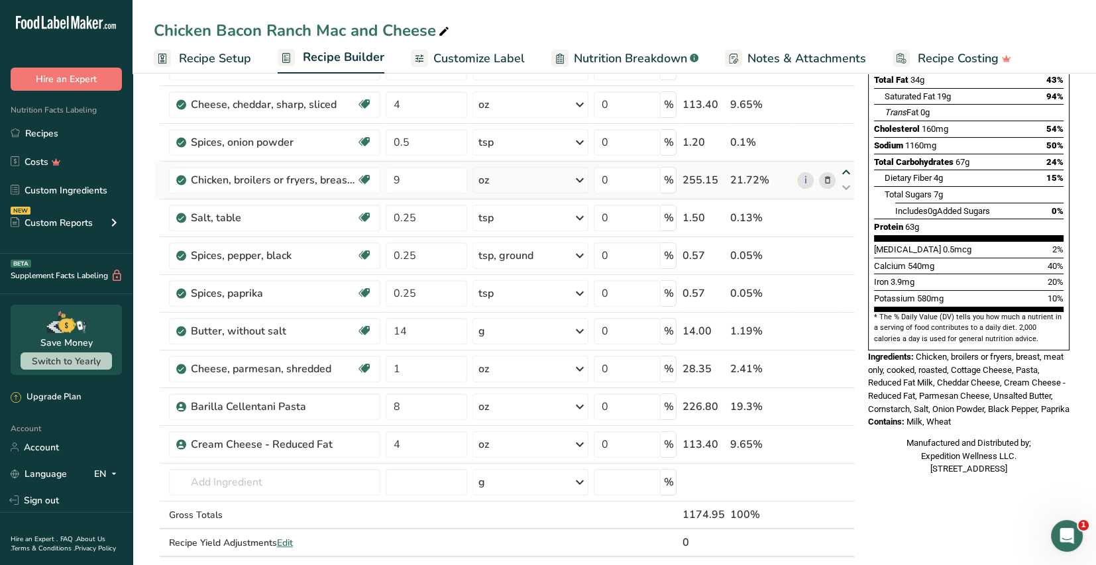
type input "0.5"
click at [845, 132] on icon at bounding box center [846, 135] width 16 height 10
type input "9"
type input "4"
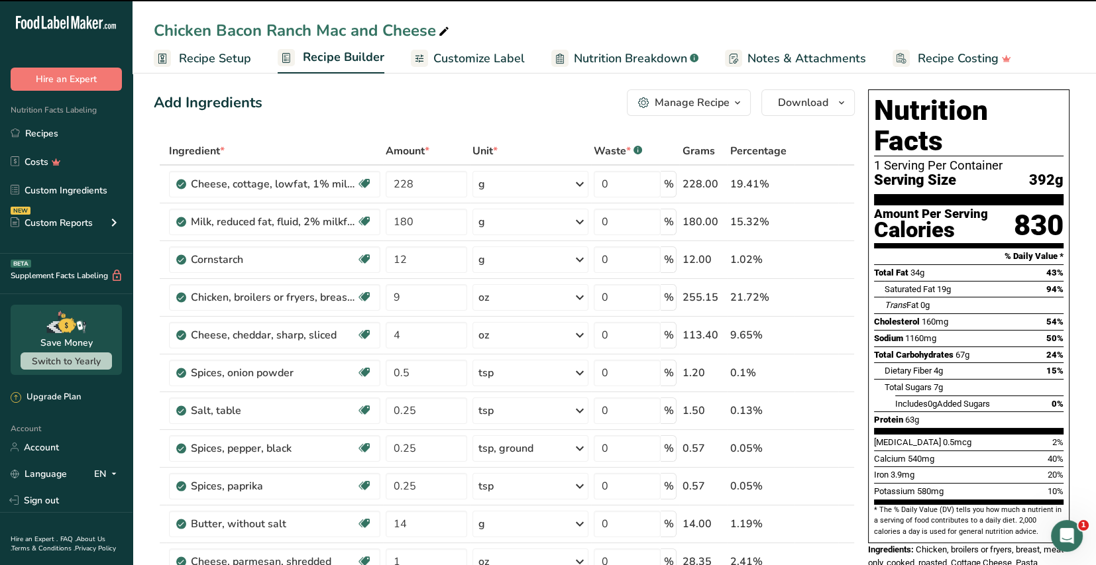
scroll to position [0, 0]
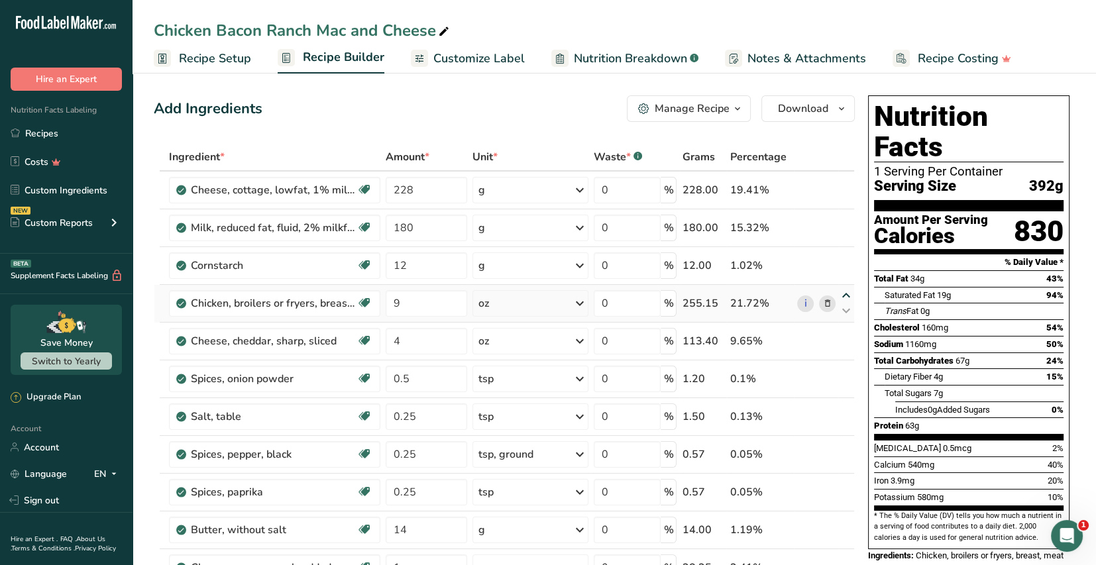
click at [845, 292] on icon at bounding box center [846, 296] width 16 height 10
type input "9"
type input "12"
click at [846, 256] on icon at bounding box center [846, 258] width 16 height 10
type input "9"
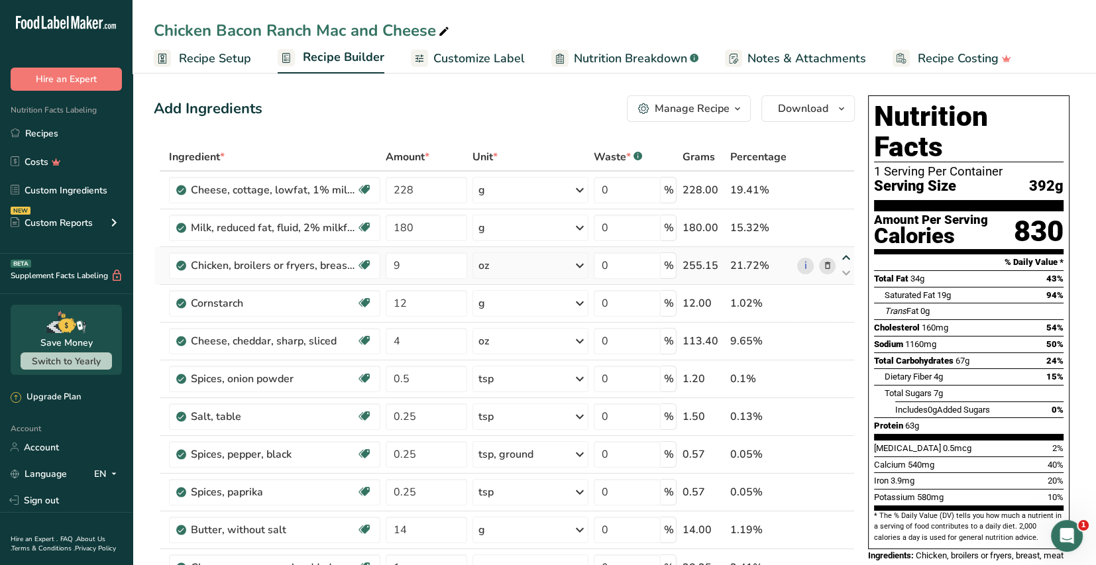
type input "180"
click at [845, 220] on icon at bounding box center [846, 220] width 16 height 10
type input "9"
type input "228"
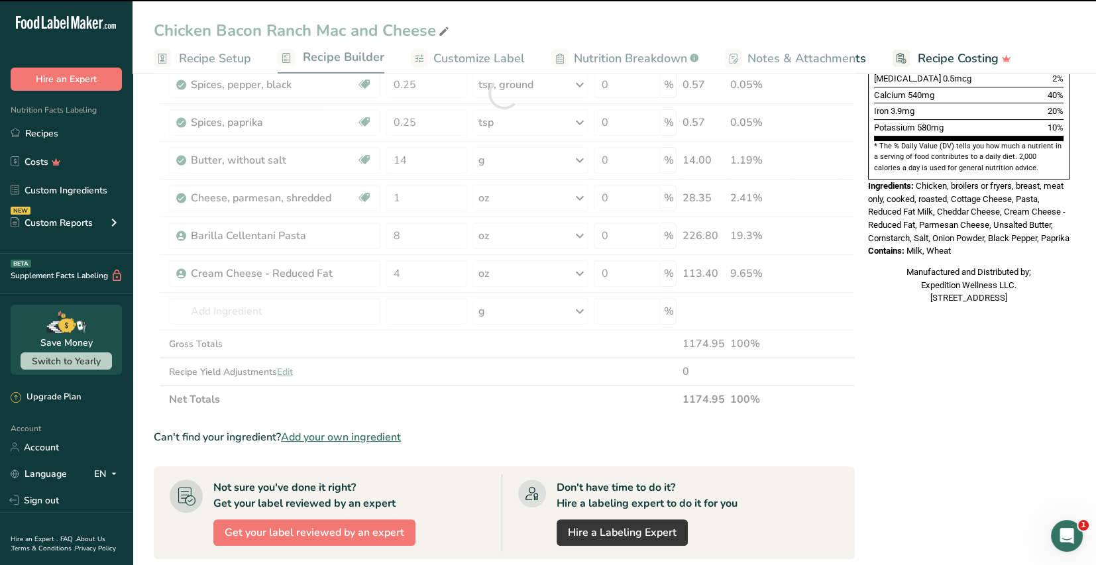
scroll to position [398, 0]
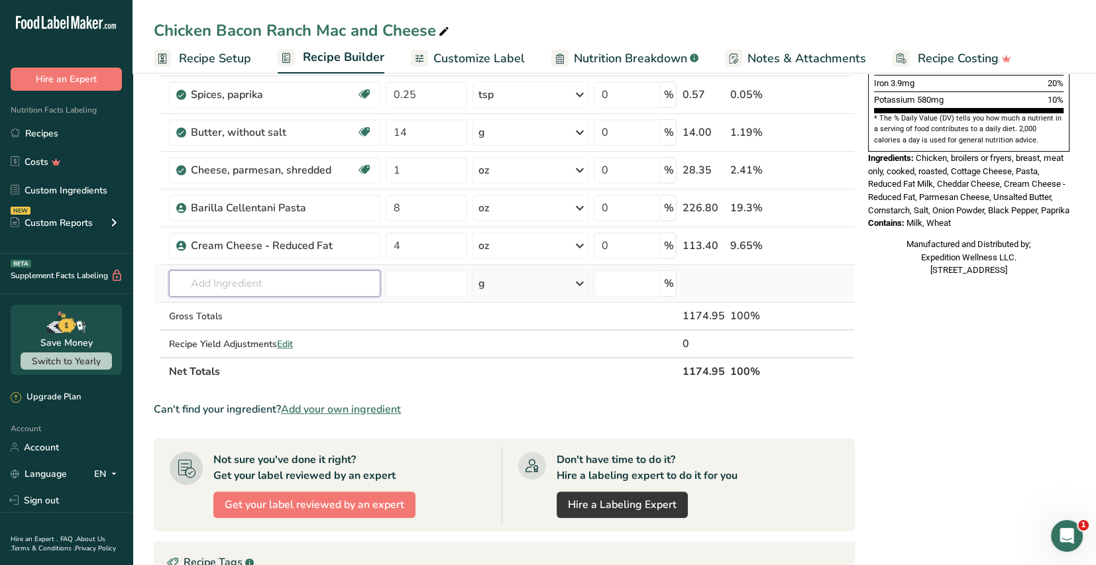
click at [205, 278] on input "text" at bounding box center [274, 283] width 211 height 27
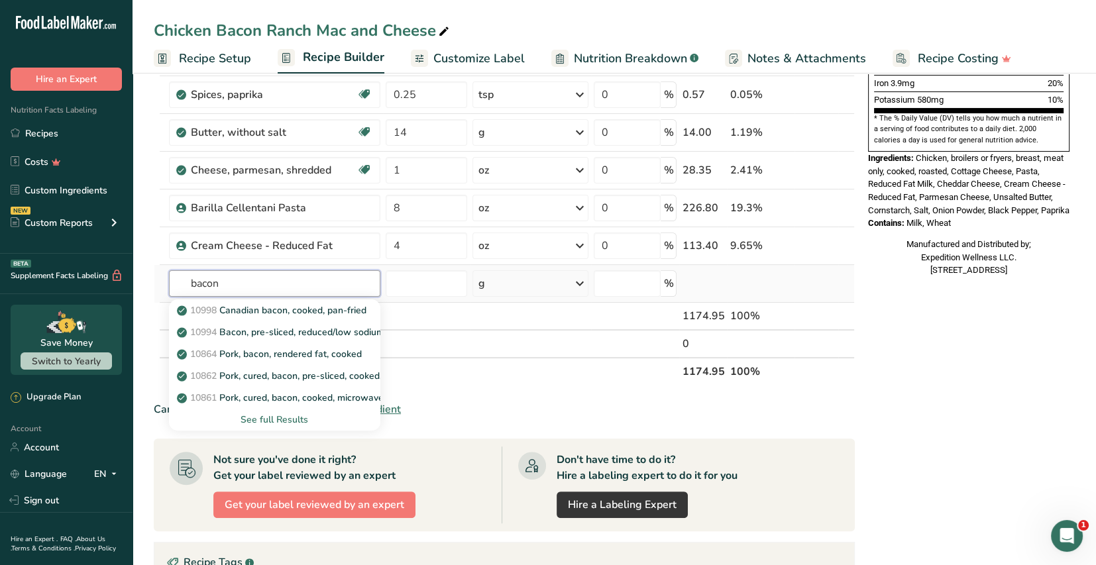
type input "bacon"
click at [274, 419] on div "See full Results" at bounding box center [275, 420] width 190 height 14
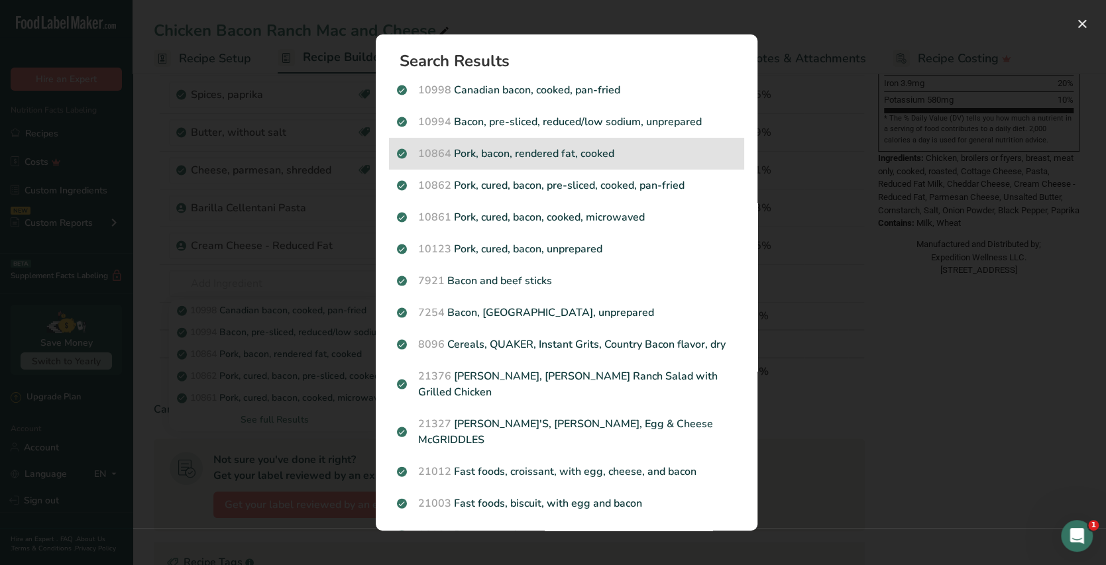
click at [611, 150] on p "10864 Pork, bacon, rendered fat, cooked" at bounding box center [566, 154] width 339 height 16
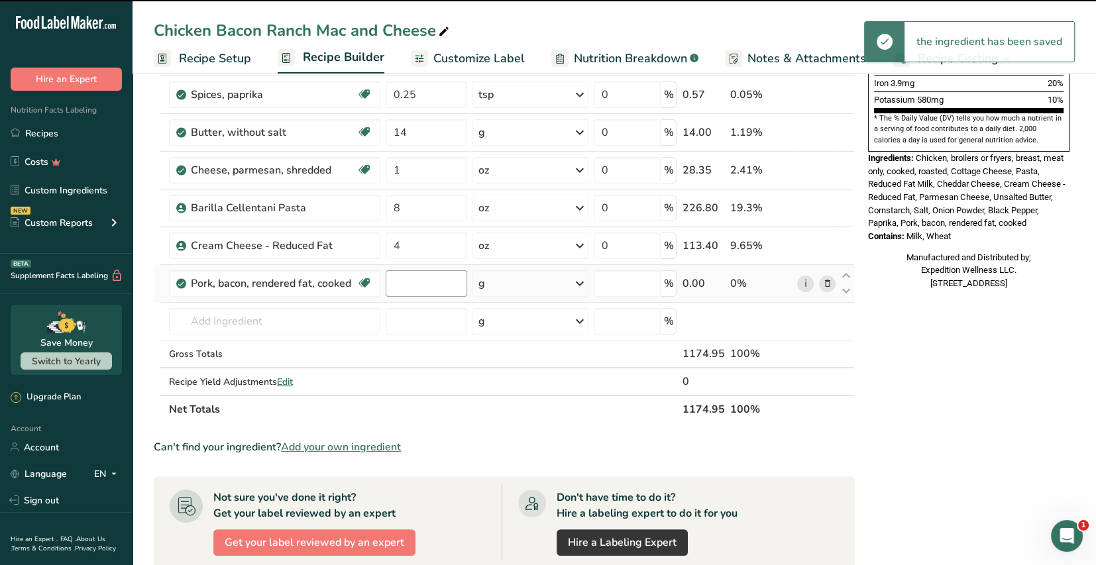
type input "0"
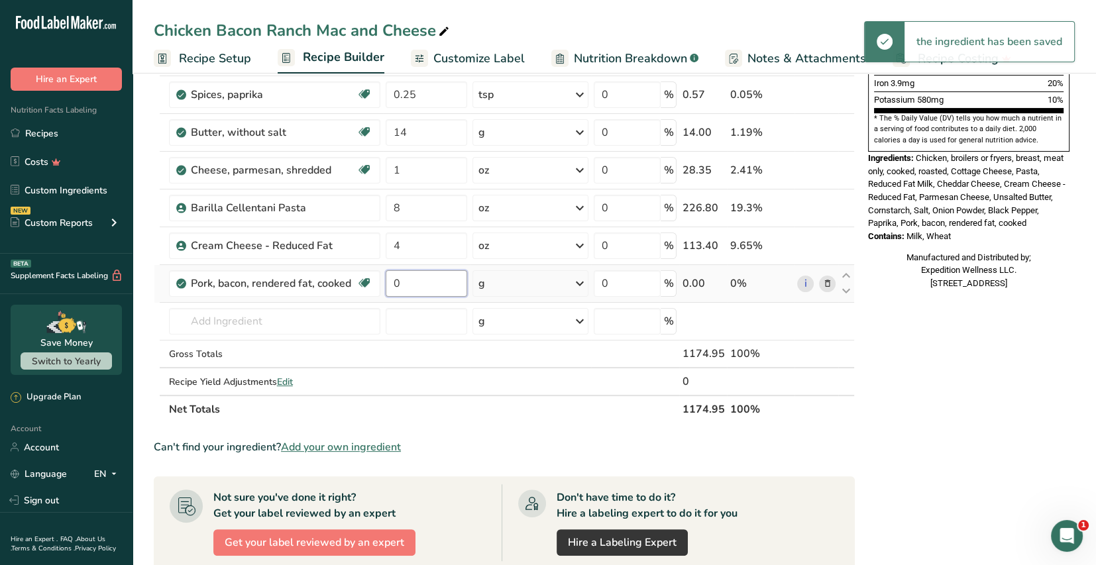
click at [410, 282] on input "0" at bounding box center [427, 283] width 82 height 27
type input "6"
click at [580, 287] on div "Ingredient * Amount * Unit * Waste * .a-a{fill:#347362;}.b-a{fill:#fff;} Grams …" at bounding box center [504, 84] width 701 height 678
click at [580, 284] on icon at bounding box center [580, 284] width 16 height 24
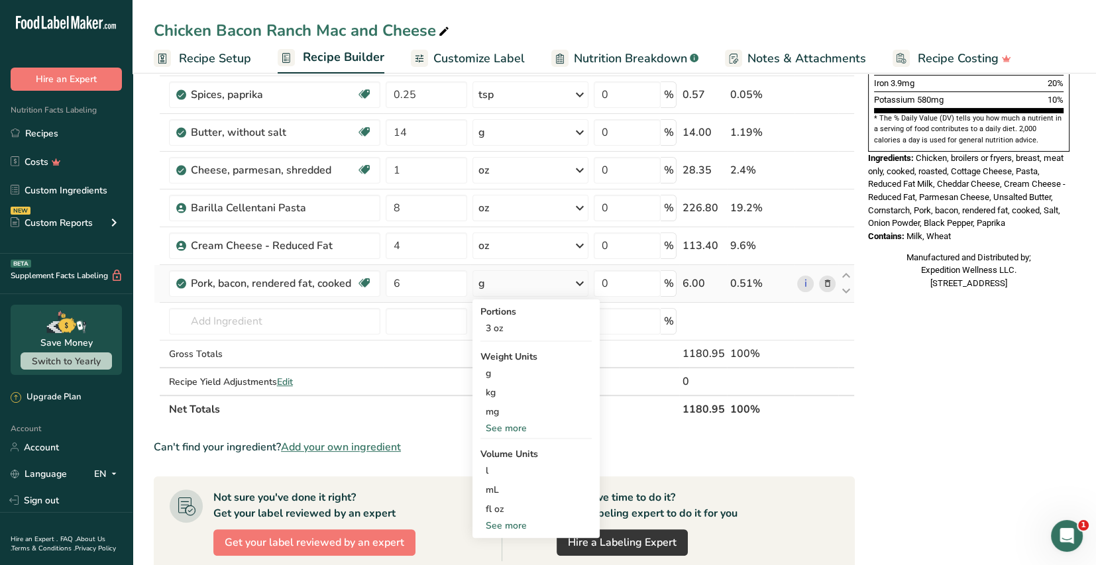
click at [828, 281] on icon at bounding box center [827, 284] width 9 height 14
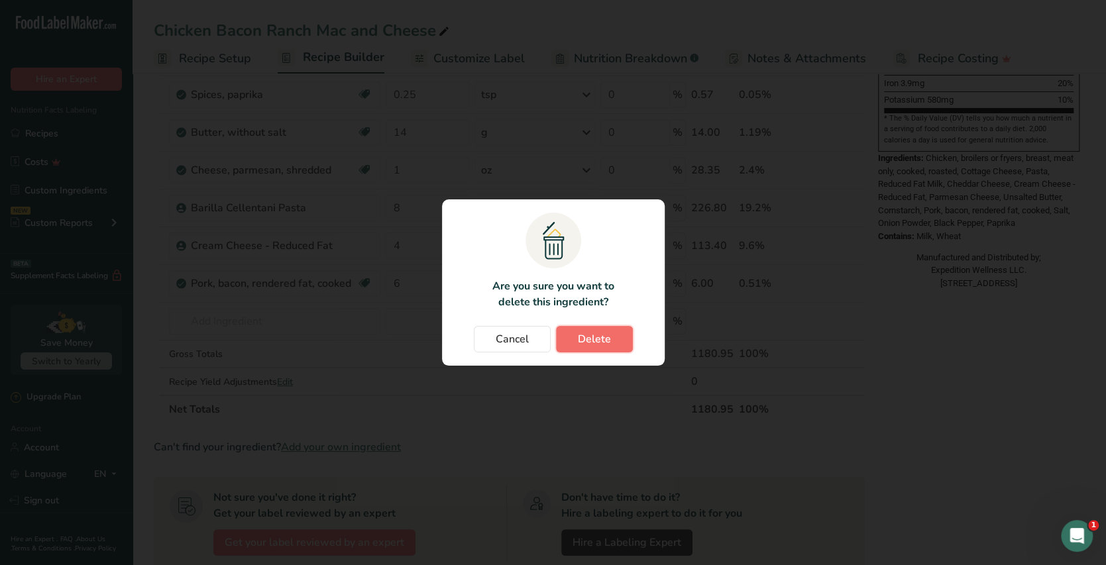
click at [595, 343] on span "Delete" at bounding box center [594, 339] width 33 height 16
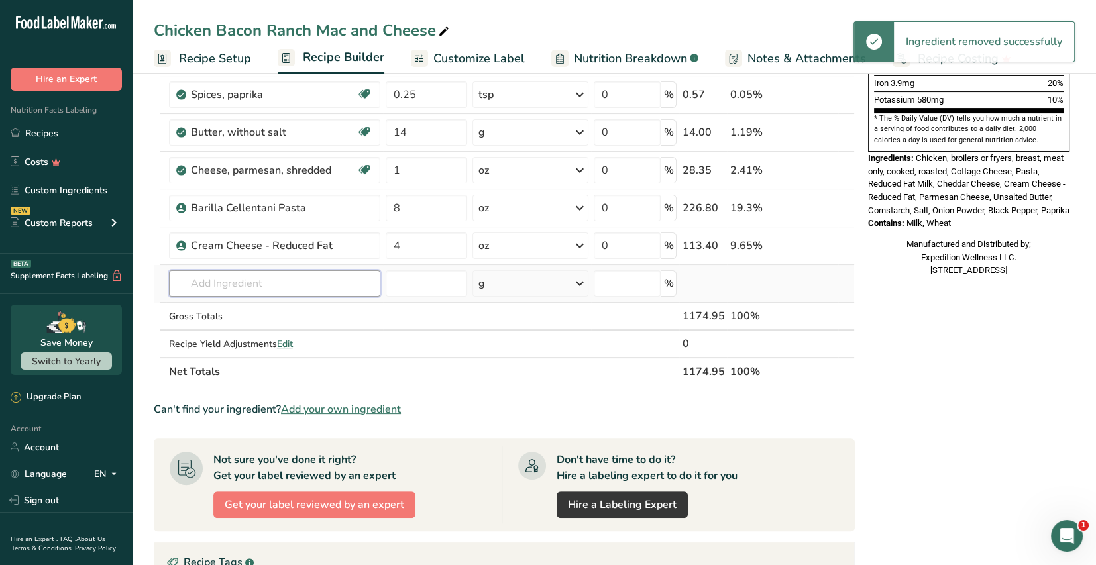
click at [200, 284] on input "text" at bounding box center [274, 283] width 211 height 27
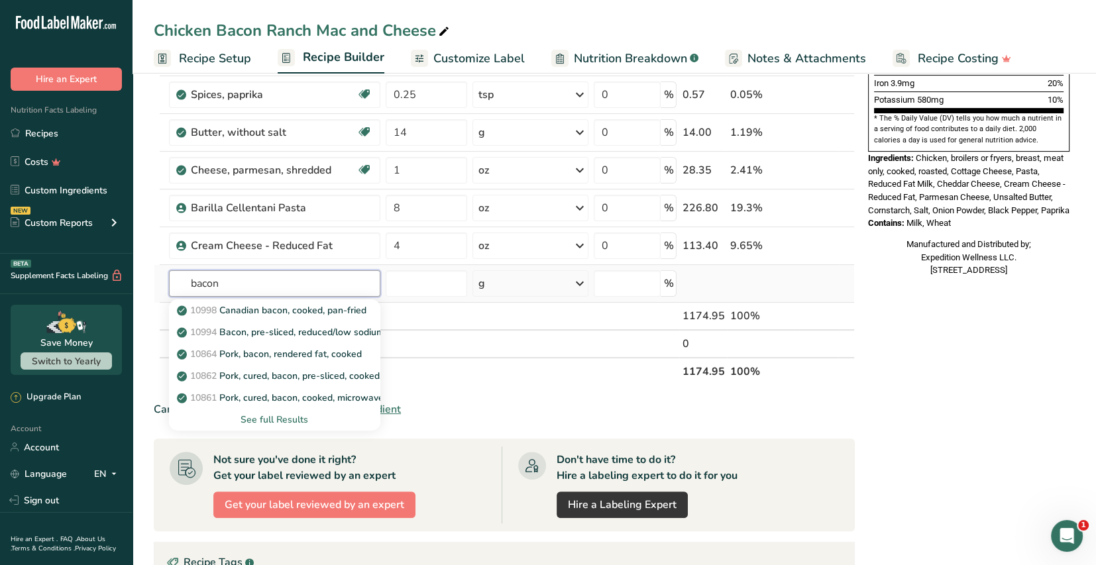
type input "bacon"
click at [284, 420] on div "See full Results" at bounding box center [275, 420] width 190 height 14
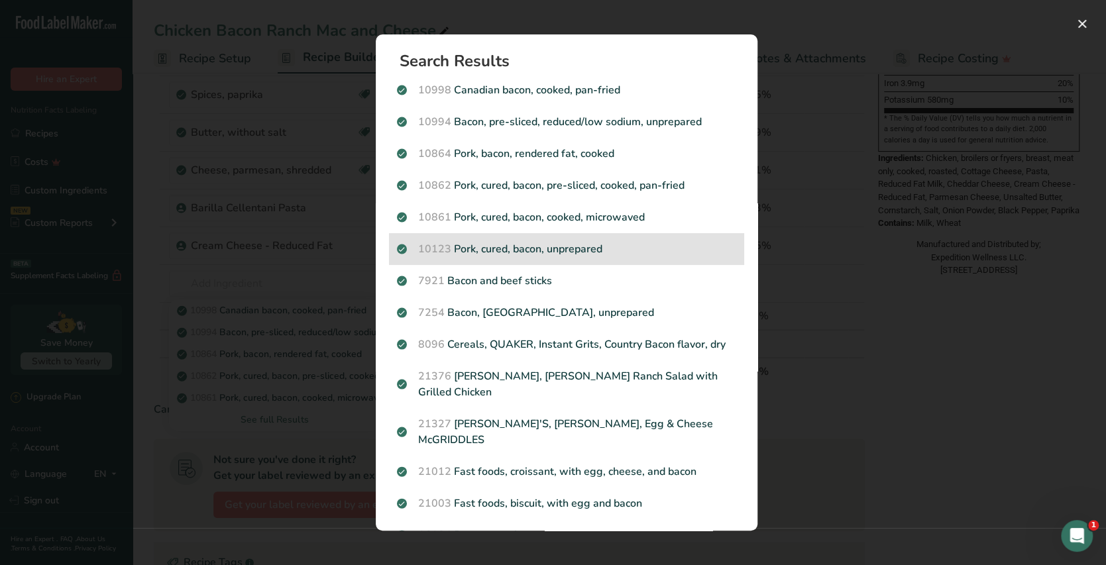
click at [628, 246] on p "10123 Pork, cured, bacon, unprepared" at bounding box center [566, 249] width 339 height 16
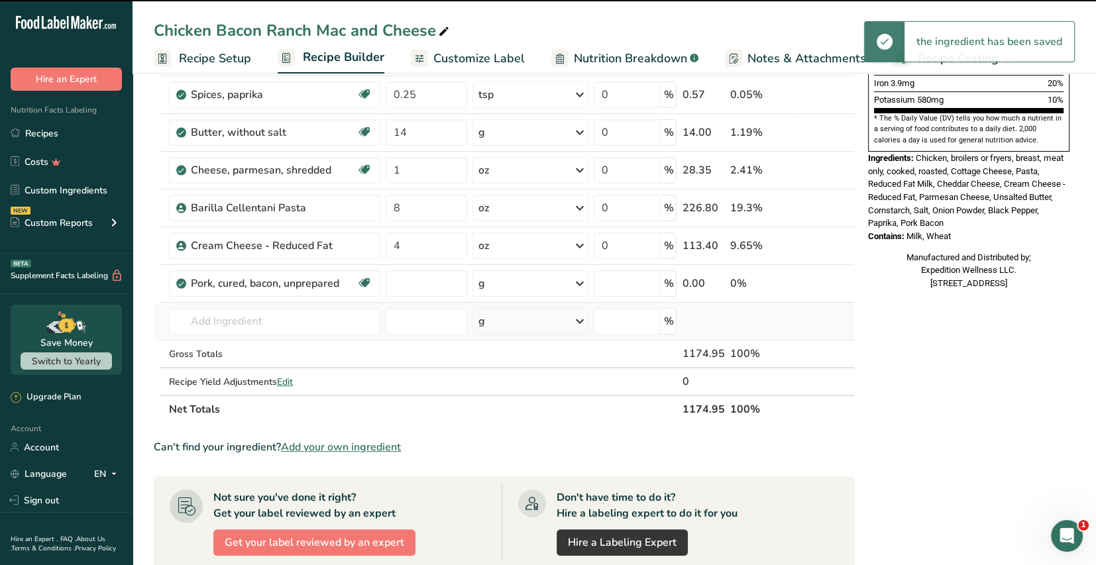
type input "0"
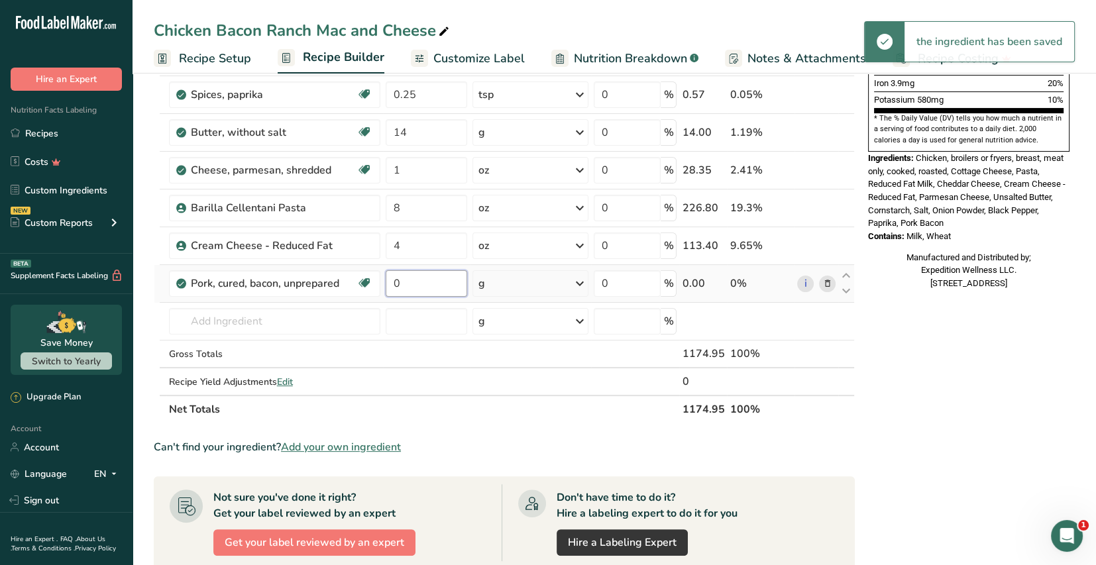
click at [413, 288] on input "0" at bounding box center [427, 283] width 82 height 27
type input "6"
click at [578, 285] on div "Ingredient * Amount * Unit * Waste * .a-a{fill:#347362;}.b-a{fill:#fff;} Grams …" at bounding box center [504, 84] width 701 height 678
click at [580, 283] on icon at bounding box center [580, 284] width 16 height 24
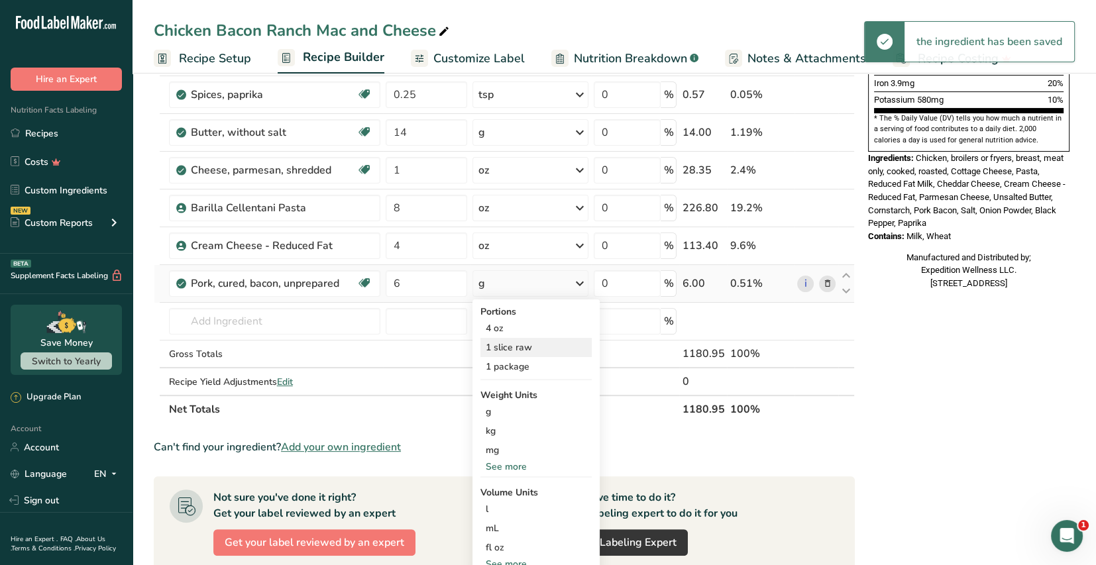
click at [529, 345] on div "1 slice raw" at bounding box center [536, 347] width 111 height 19
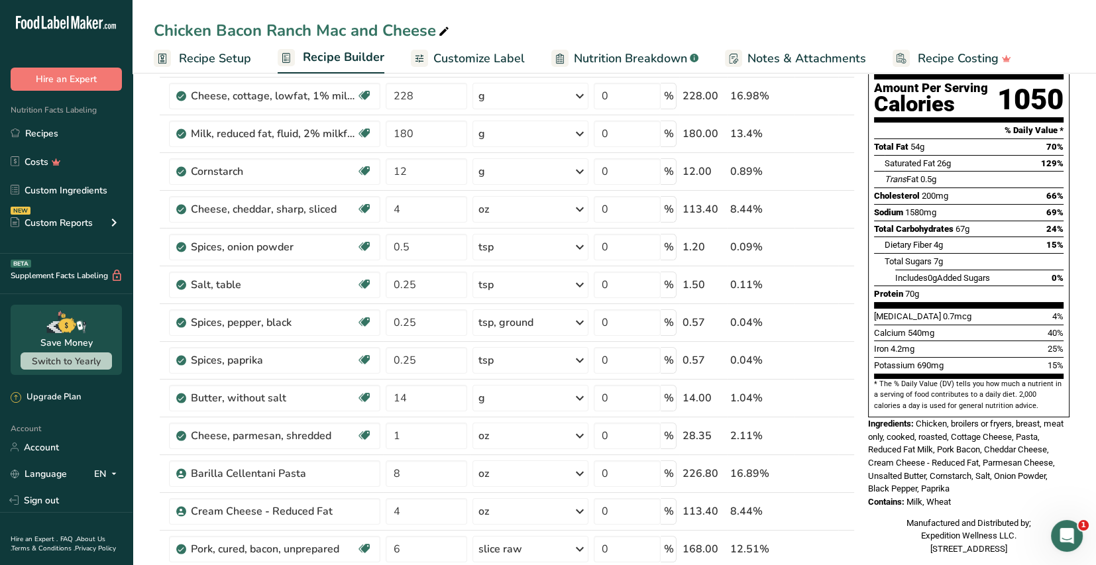
scroll to position [0, 0]
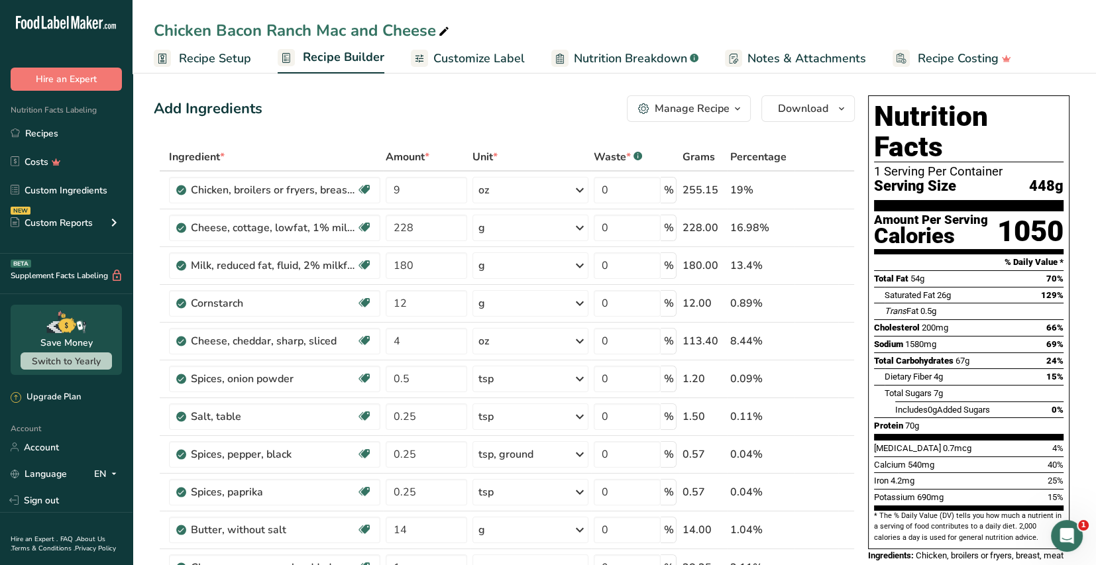
click at [236, 63] on span "Recipe Setup" at bounding box center [215, 59] width 72 height 18
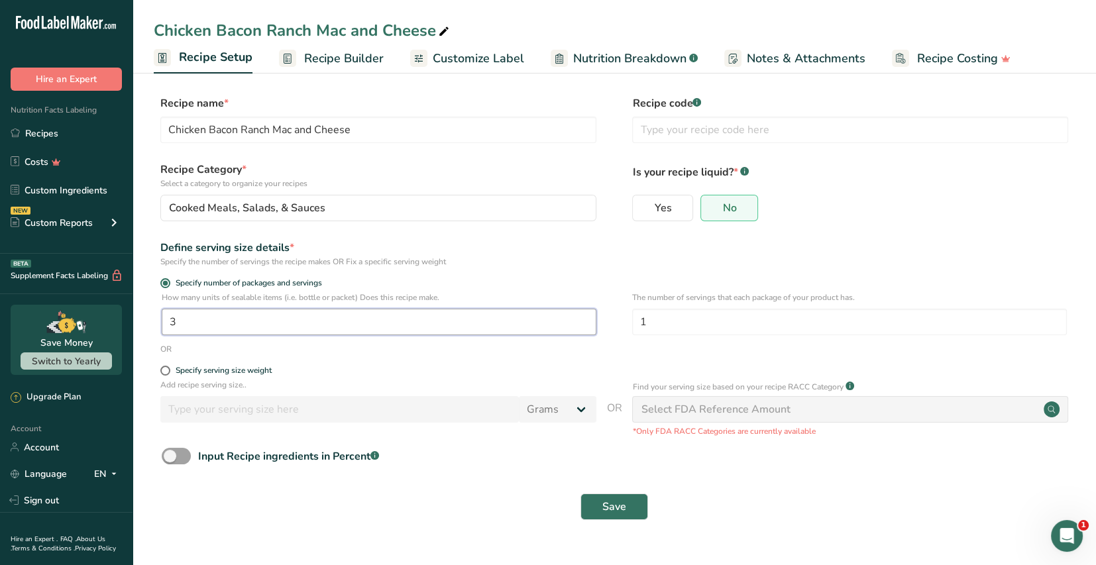
click at [184, 323] on input "3" at bounding box center [379, 322] width 435 height 27
type input "1"
type input "4"
click at [620, 509] on span "Save" at bounding box center [615, 507] width 24 height 16
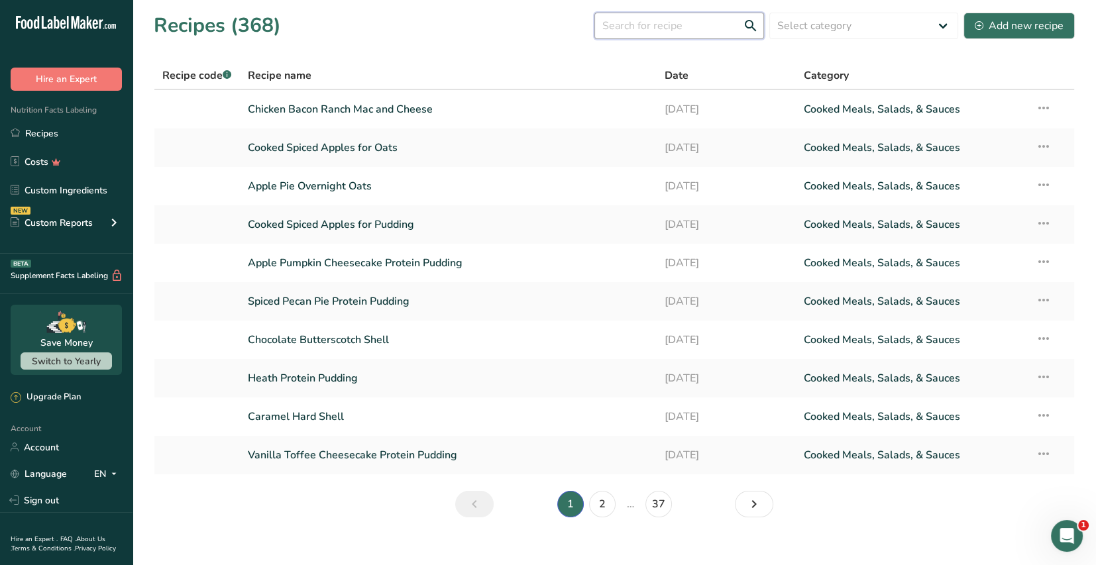
click at [624, 26] on input "text" at bounding box center [680, 26] width 170 height 27
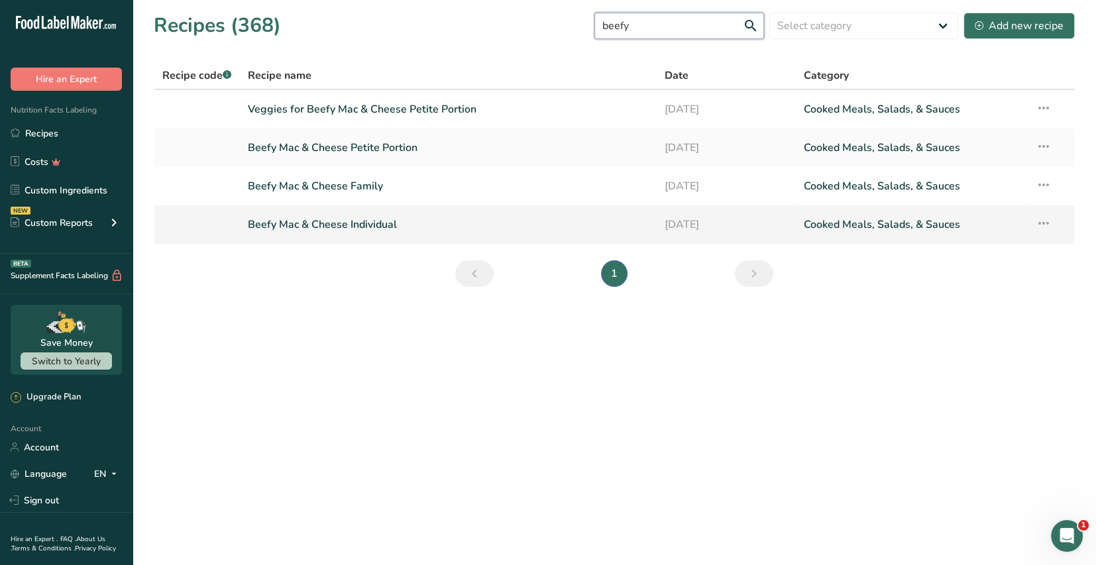
type input "beefy"
click at [395, 225] on link "Beefy Mac & Cheese Individual" at bounding box center [449, 225] width 402 height 28
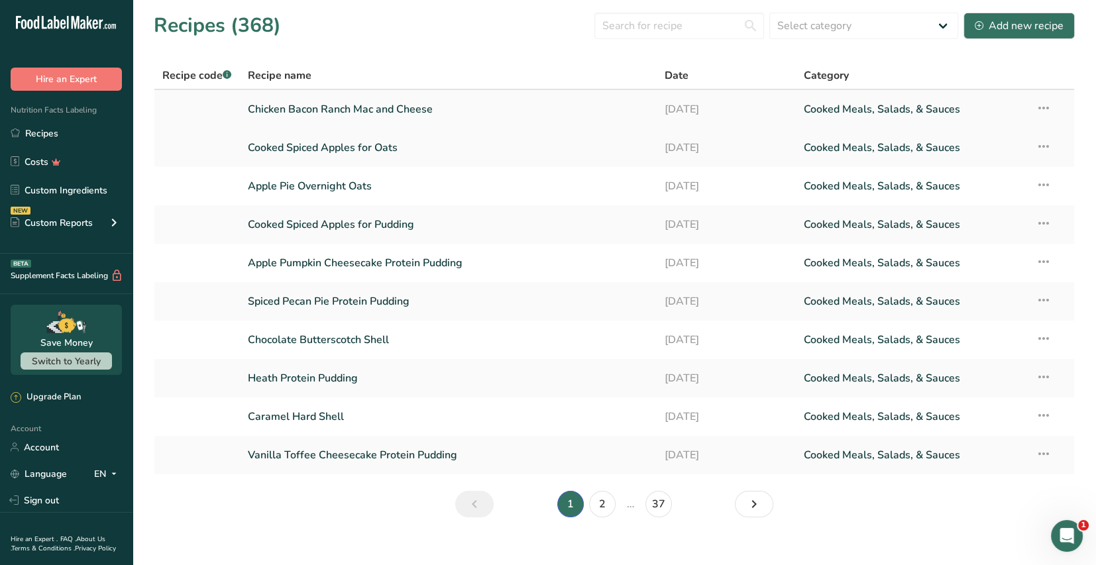
click at [366, 115] on link "Chicken Bacon Ranch Mac and Cheese" at bounding box center [449, 109] width 402 height 28
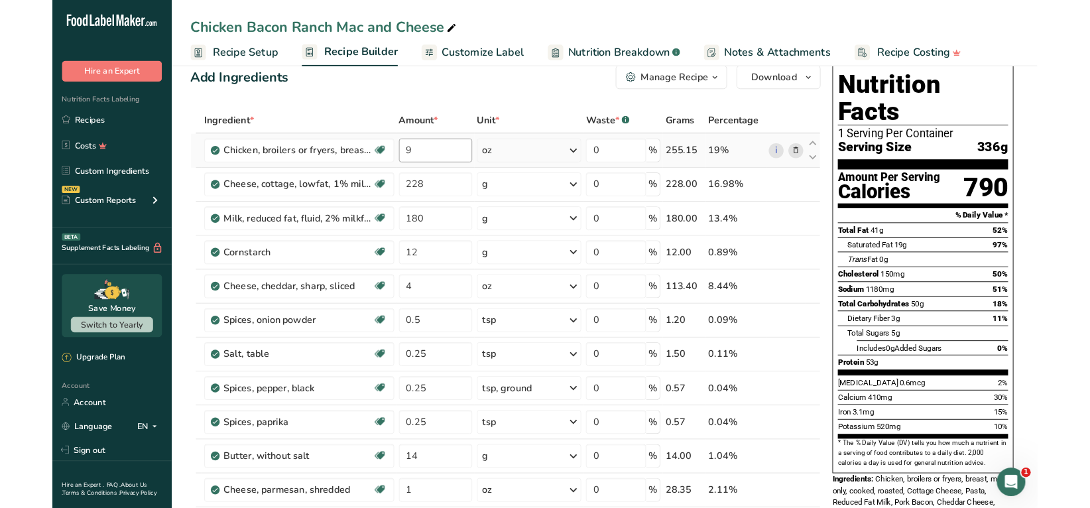
scroll to position [26, 0]
